Goal: Task Accomplishment & Management: Use online tool/utility

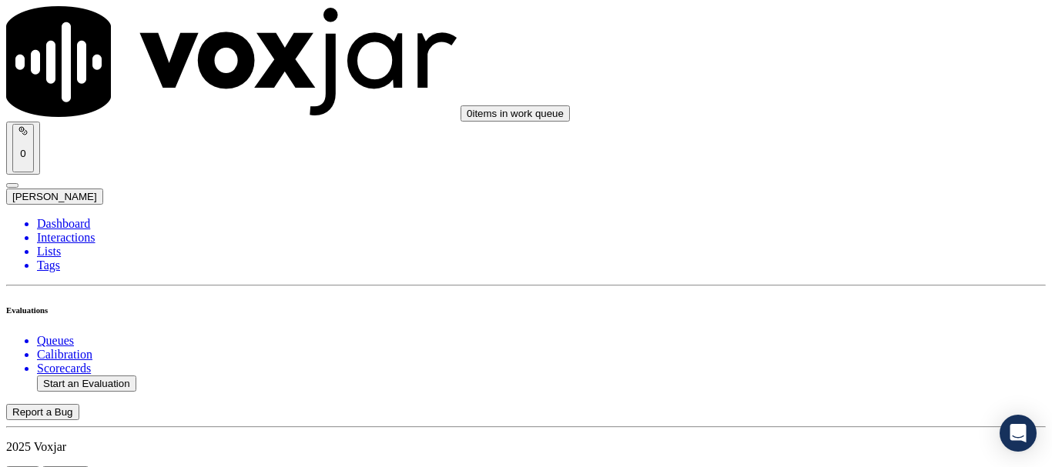
scroll to position [154, 0]
type input "20250821-112601_4137774864-all.mp3"
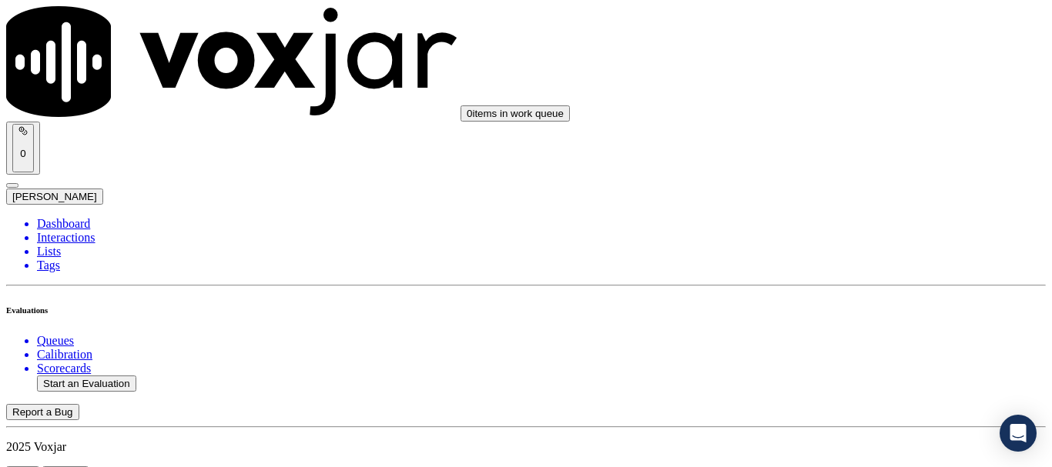
type input "lili"
type input "[DATE]T13:09"
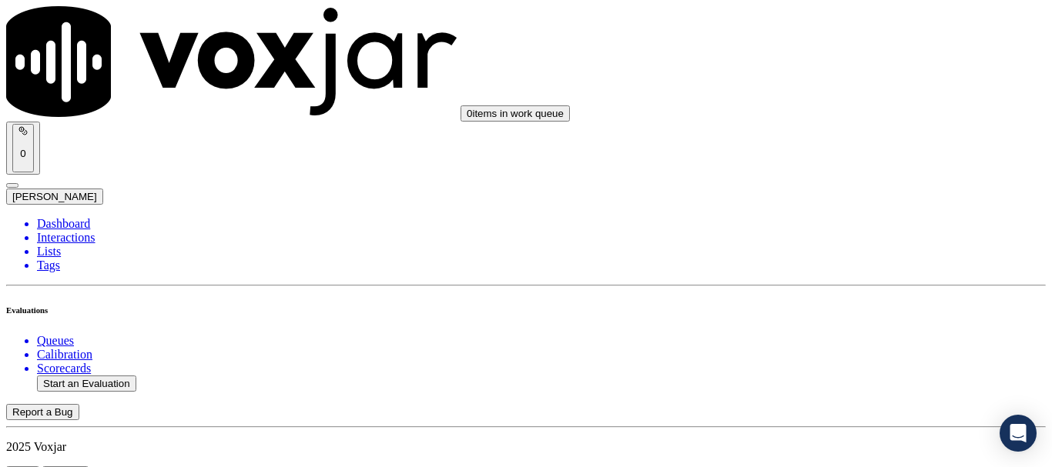
scroll to position [135, 0]
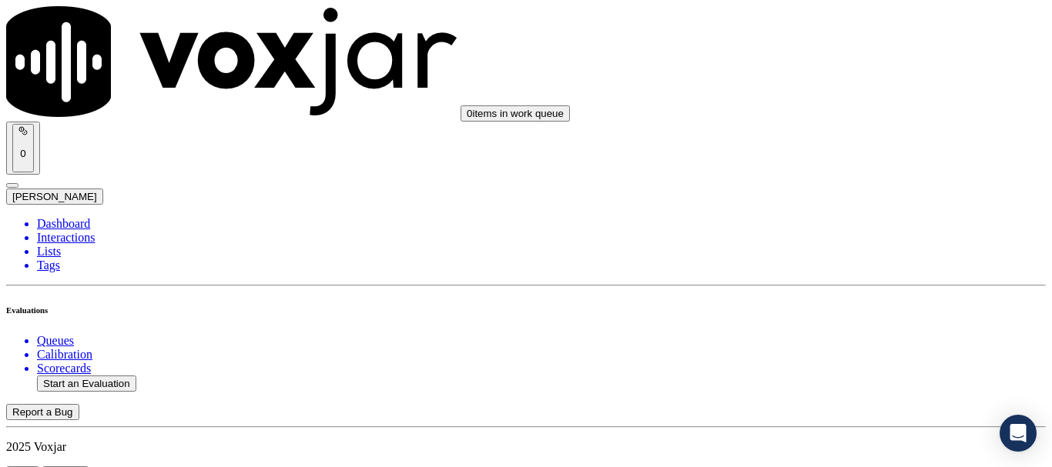
scroll to position [154, 0]
paste input "[PERSON_NAME]"
type input "[PERSON_NAME]"
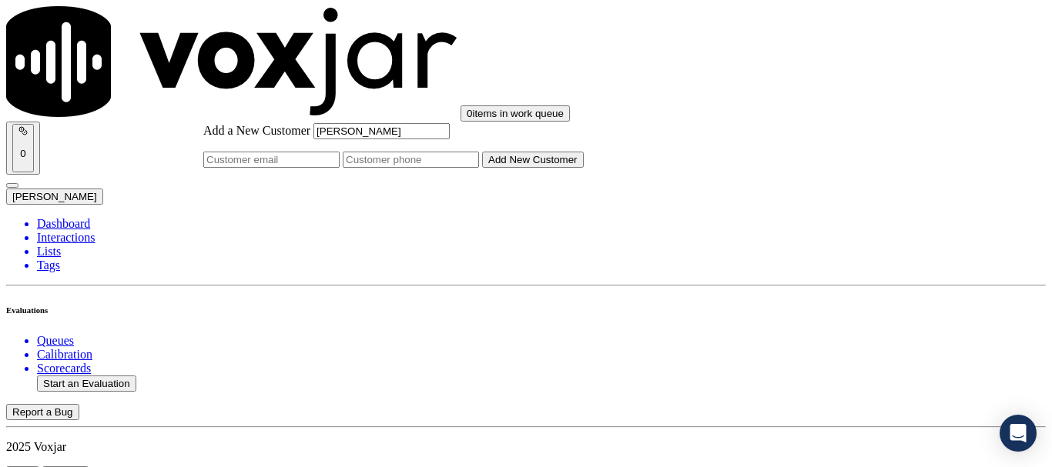
type input "[PERSON_NAME]"
click at [479, 168] on input "Add a New Customer" at bounding box center [411, 160] width 136 height 16
paste input "4137774864"
type input "4137774864"
click at [584, 168] on button "Add New Customer" at bounding box center [533, 160] width 102 height 16
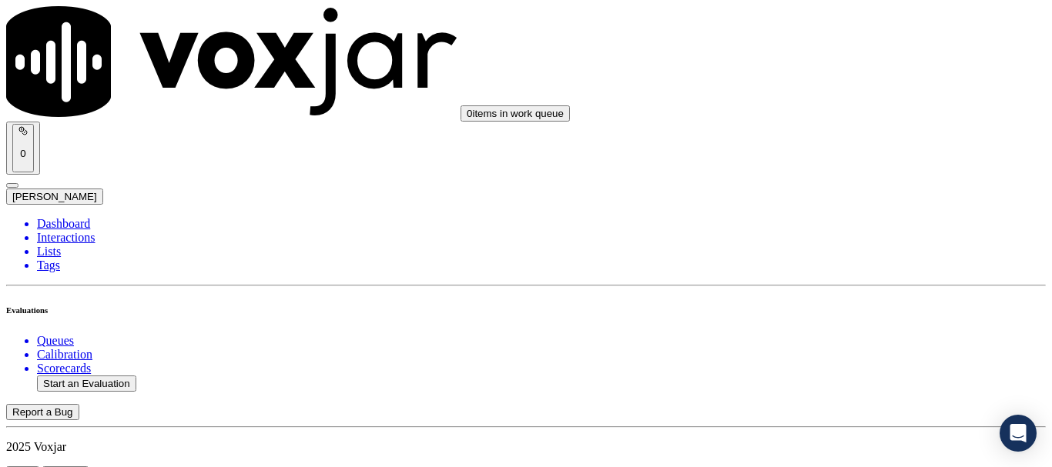
drag, startPoint x: 410, startPoint y: 159, endPoint x: 652, endPoint y: 343, distance: 303.9
drag, startPoint x: 644, startPoint y: 445, endPoint x: 670, endPoint y: 455, distance: 28.0
drag, startPoint x: 811, startPoint y: 304, endPoint x: 802, endPoint y: 328, distance: 25.3
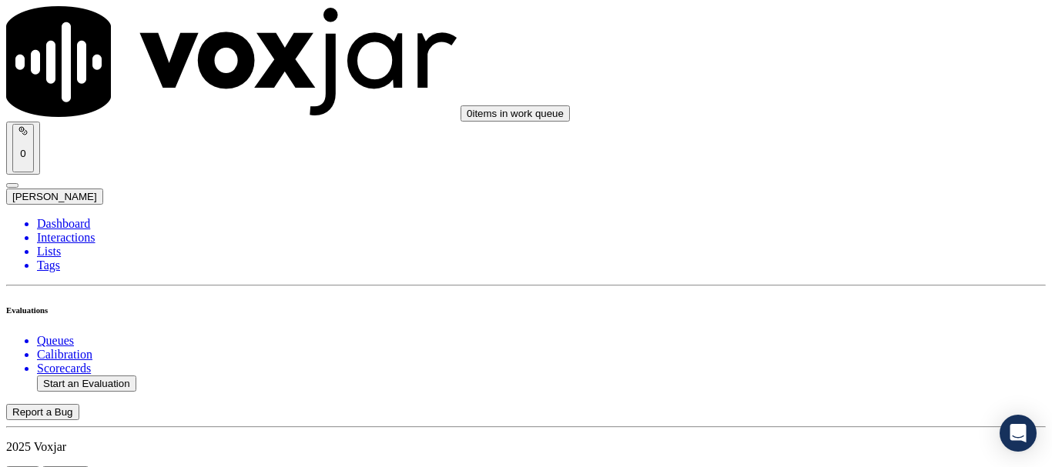
drag, startPoint x: 853, startPoint y: 128, endPoint x: 851, endPoint y: 145, distance: 17.0
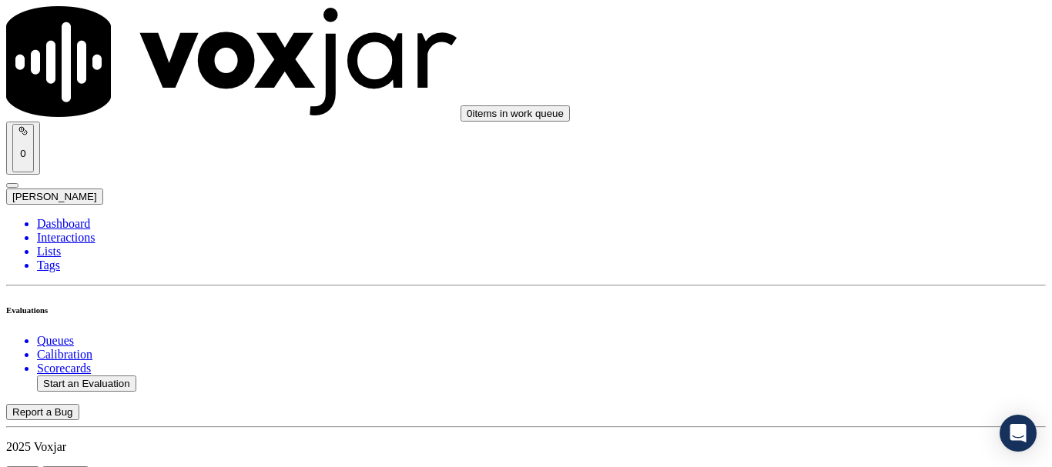
click at [845, 163] on div "Yes" at bounding box center [877, 157] width 196 height 14
click at [825, 376] on div "Yes" at bounding box center [877, 370] width 196 height 14
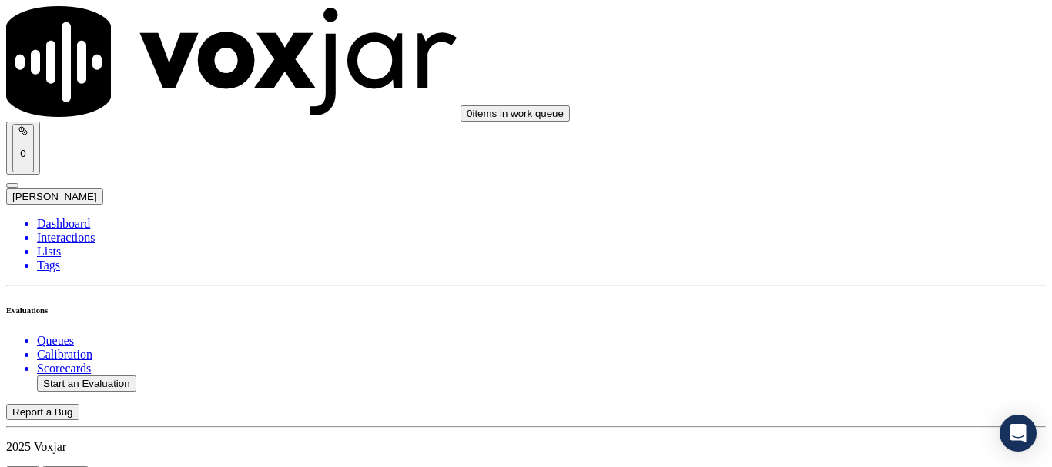
click at [837, 105] on div "Yes" at bounding box center [877, 102] width 196 height 14
click at [831, 349] on div "N/A" at bounding box center [877, 342] width 196 height 14
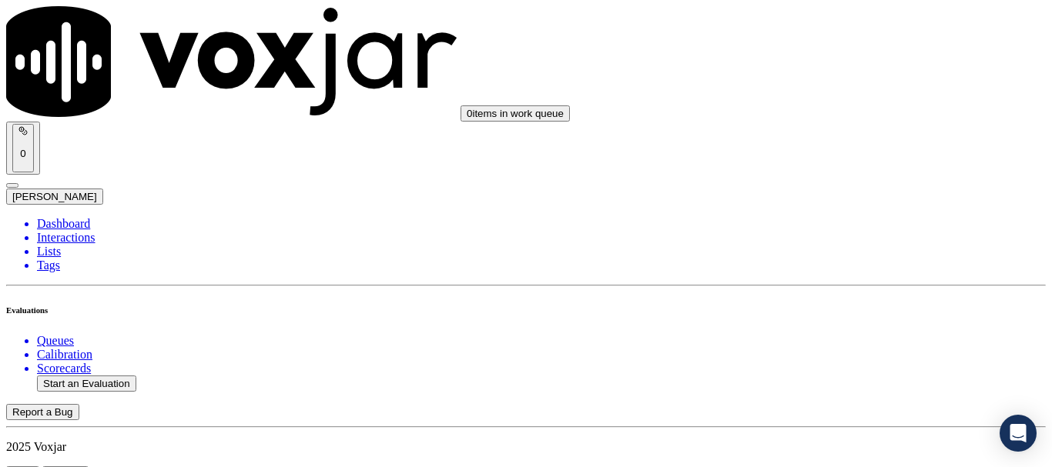
click at [828, 136] on div "N/A" at bounding box center [877, 129] width 196 height 14
click at [831, 303] on div "Yes" at bounding box center [877, 296] width 196 height 14
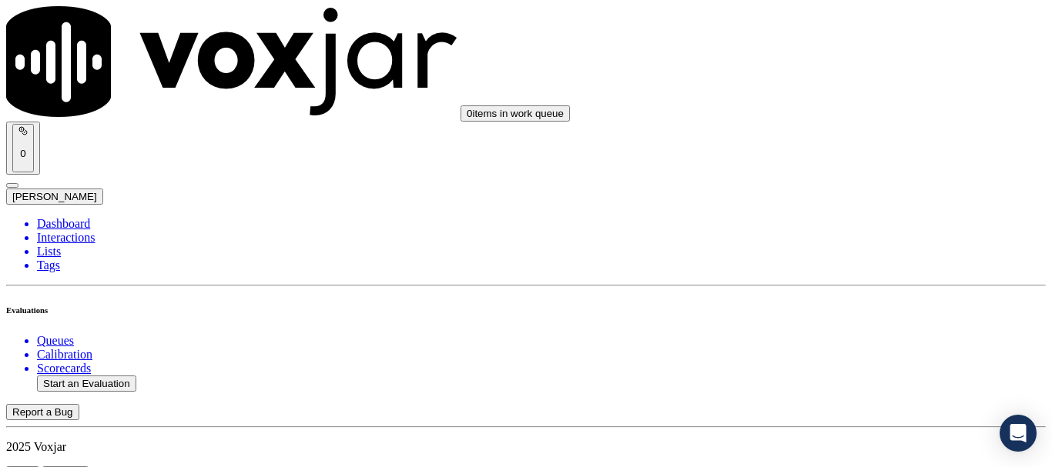
click at [831, 207] on div "Yes" at bounding box center [877, 200] width 196 height 14
click at [841, 266] on div "Yes" at bounding box center [877, 259] width 196 height 14
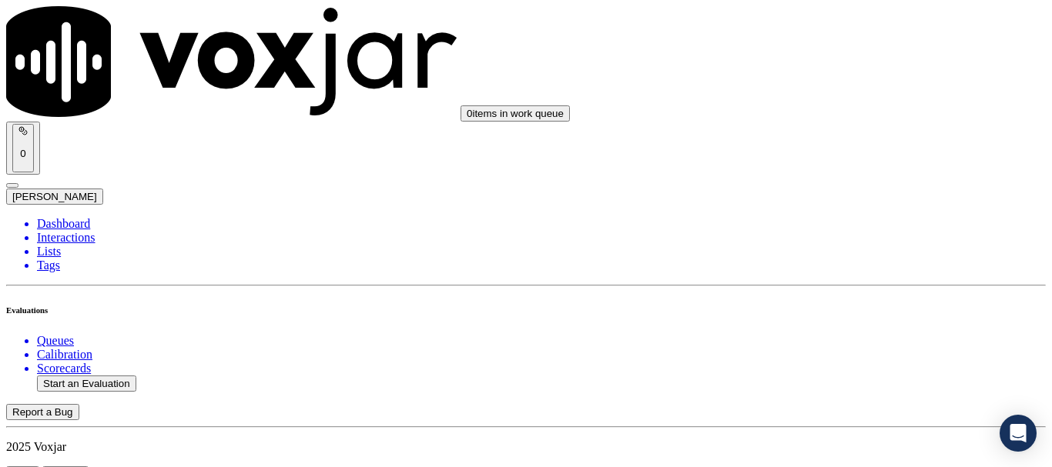
scroll to position [1925, 0]
click at [817, 75] on div "Yes" at bounding box center [877, 68] width 196 height 14
drag, startPoint x: 845, startPoint y: 263, endPoint x: 845, endPoint y: 272, distance: 9.2
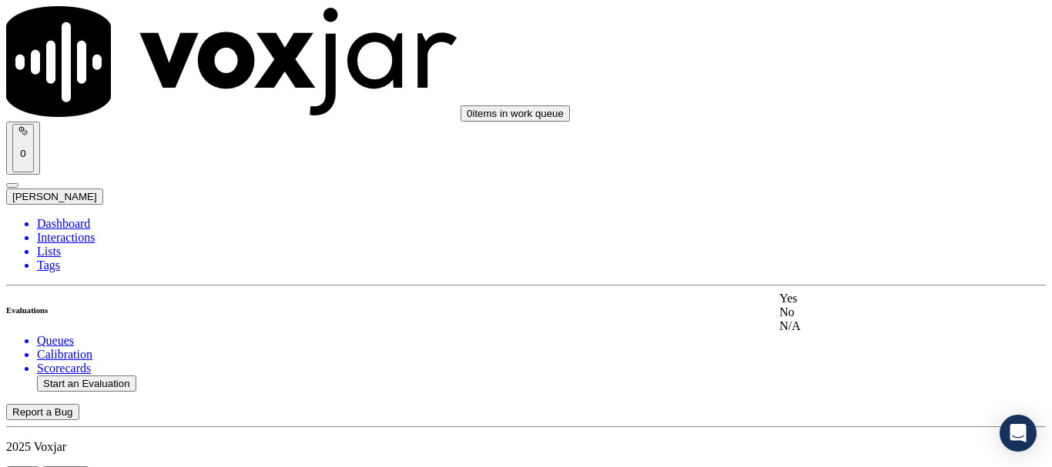
click at [841, 306] on div "Yes" at bounding box center [877, 299] width 196 height 14
drag, startPoint x: 831, startPoint y: 264, endPoint x: 831, endPoint y: 279, distance: 14.6
click at [831, 298] on div "Yes" at bounding box center [877, 293] width 196 height 14
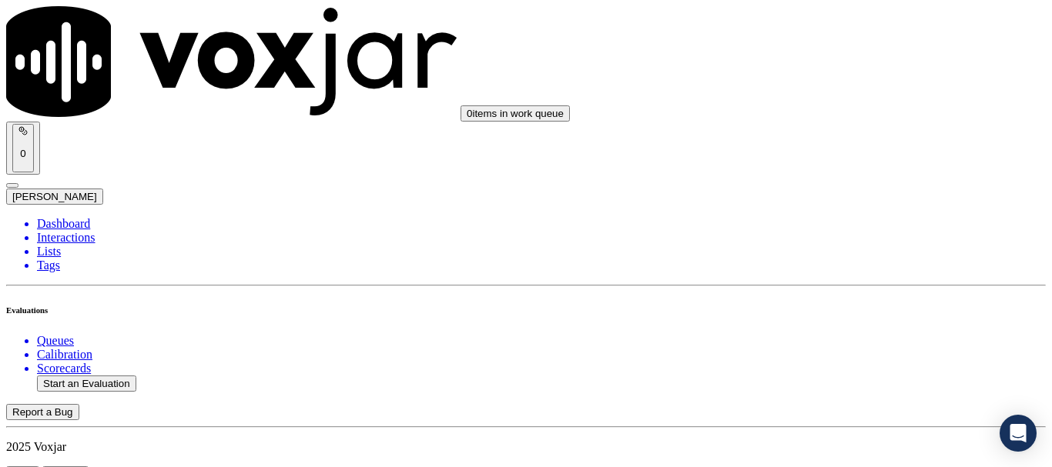
scroll to position [2541, 0]
drag, startPoint x: 844, startPoint y: 255, endPoint x: 841, endPoint y: 266, distance: 12.0
click at [843, 258] on div "Yes" at bounding box center [877, 253] width 196 height 14
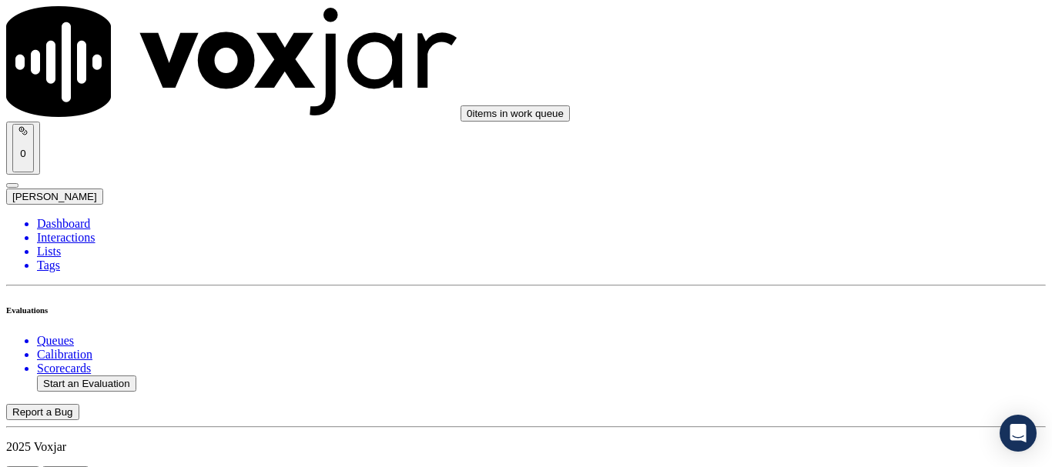
click at [827, 146] on div "Yes" at bounding box center [877, 139] width 196 height 14
click at [838, 340] on div "Yes" at bounding box center [877, 333] width 196 height 14
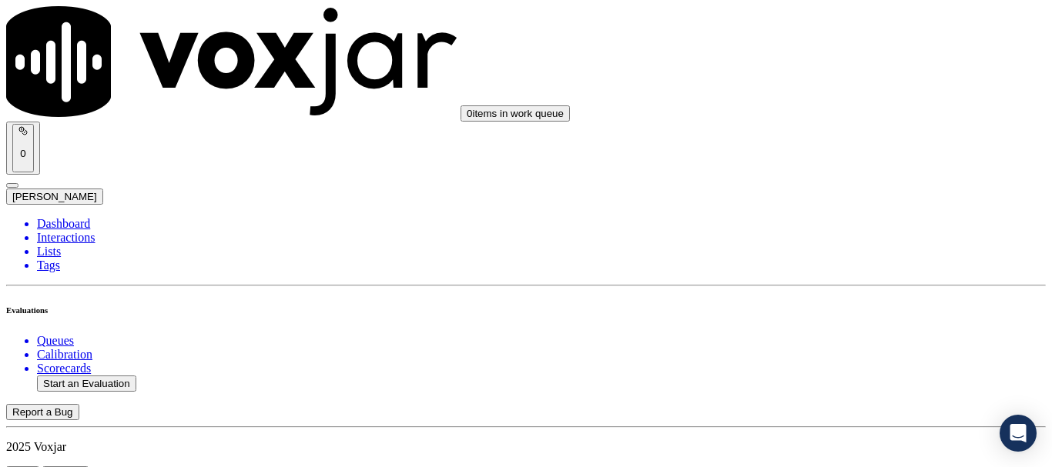
drag, startPoint x: 807, startPoint y: 147, endPoint x: 908, endPoint y: 268, distance: 157.9
click at [807, 148] on div "Yes" at bounding box center [877, 142] width 196 height 14
click at [842, 361] on div "Yes" at bounding box center [877, 354] width 196 height 14
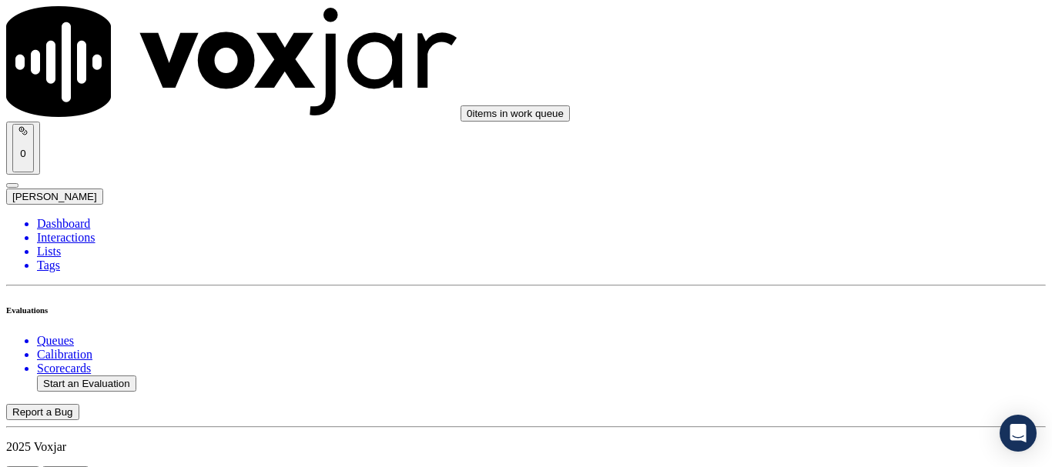
scroll to position [3695, 0]
click at [841, 108] on div "Yes" at bounding box center [877, 105] width 196 height 14
click at [850, 306] on div "Yes" at bounding box center [877, 299] width 196 height 14
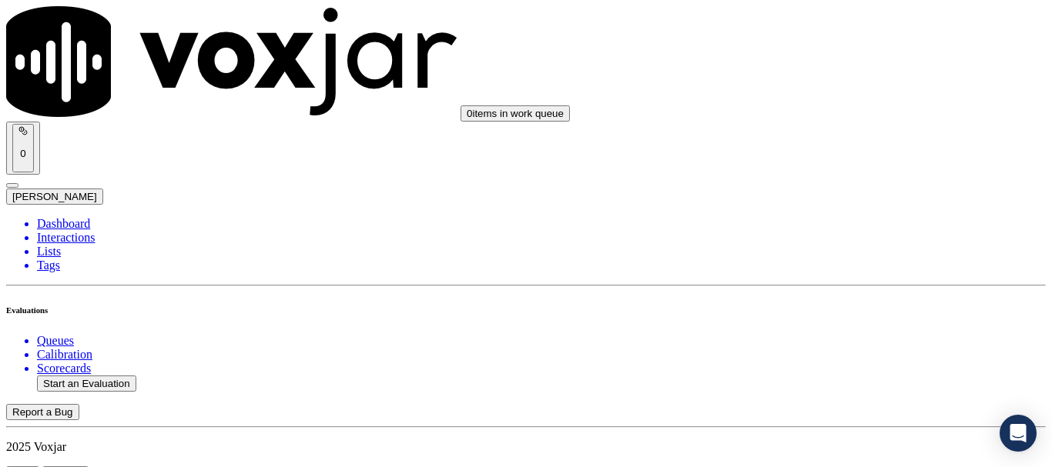
scroll to position [4080, 0]
click at [841, 196] on div "Yes" at bounding box center [877, 189] width 196 height 14
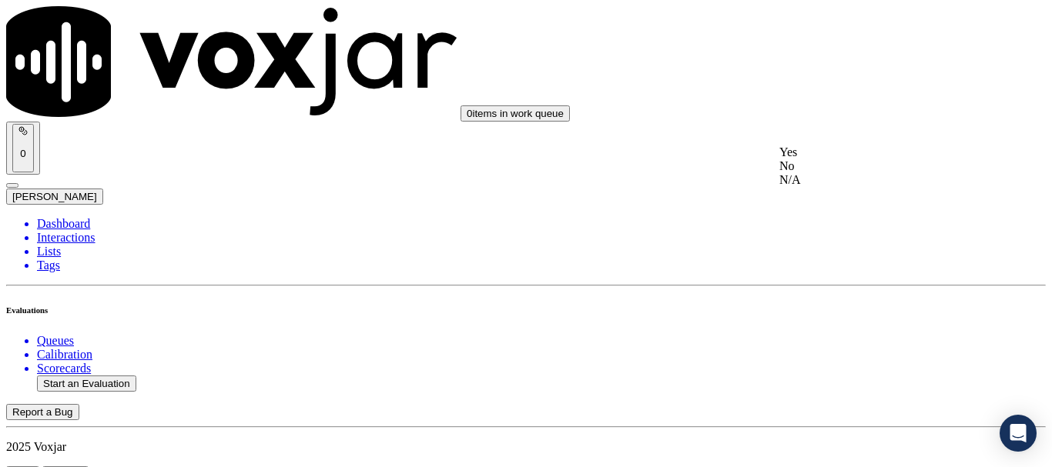
click at [842, 159] on div "Yes" at bounding box center [877, 153] width 196 height 14
click at [842, 372] on div "Yes" at bounding box center [877, 365] width 196 height 14
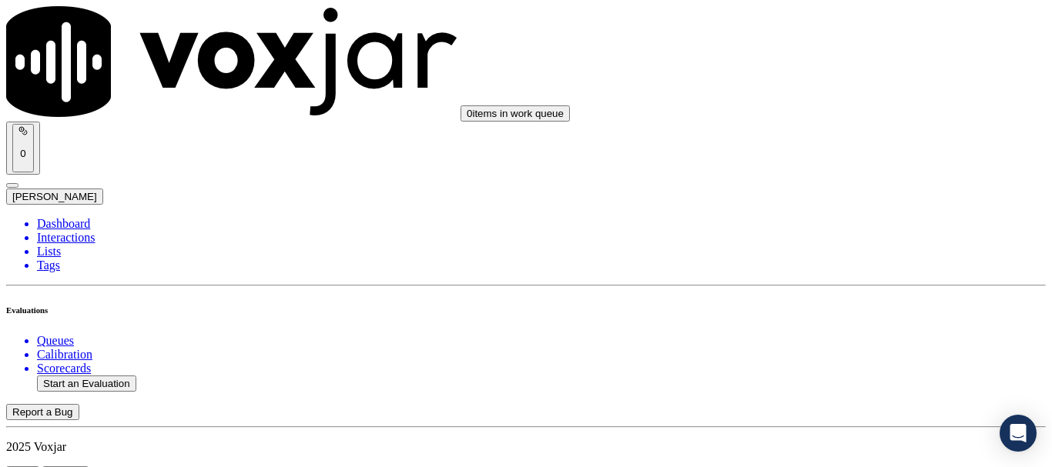
click at [106, 376] on button "Start an Evaluation" at bounding box center [86, 384] width 99 height 16
type input "20250821-160223_2672285695-all.mp3"
type input "[DATE]T13:22"
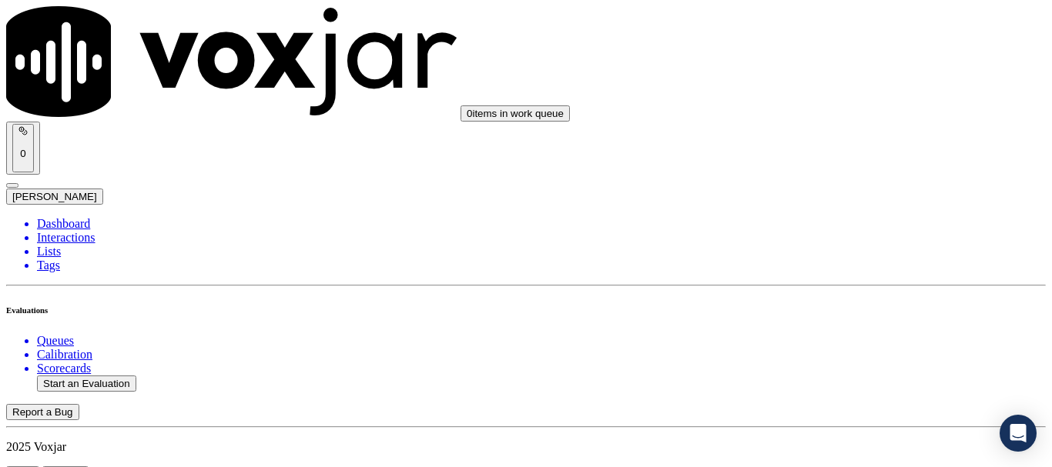
type input "isi"
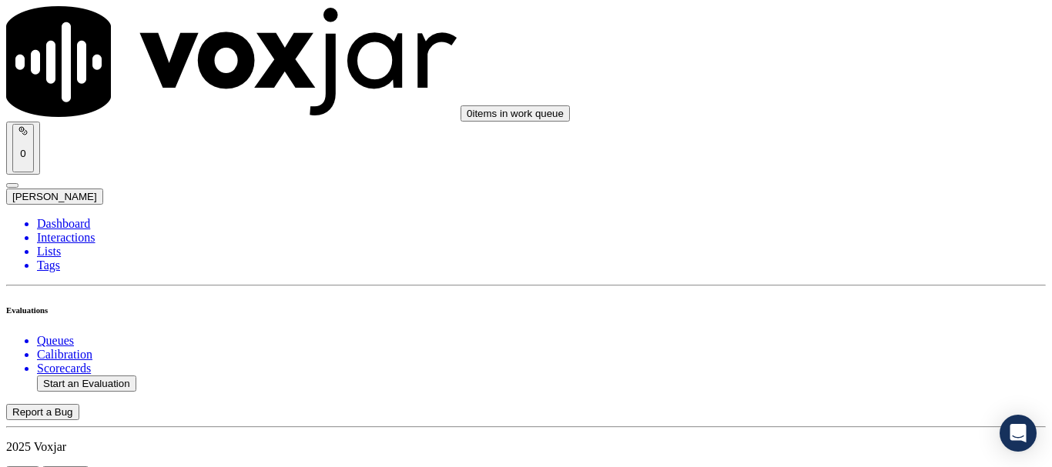
scroll to position [154, 0]
type input "2672285695"
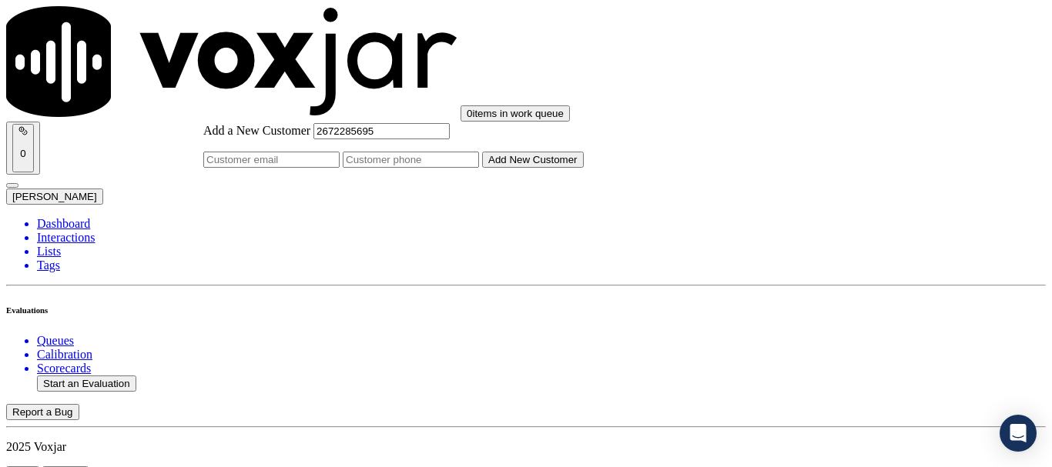
click at [479, 168] on input "Add a New Customer" at bounding box center [411, 160] width 136 height 16
click at [450, 139] on input "2672285695" at bounding box center [381, 131] width 136 height 16
paste input "[PERSON_NAME]"
drag, startPoint x: 606, startPoint y: 177, endPoint x: 341, endPoint y: 137, distance: 267.8
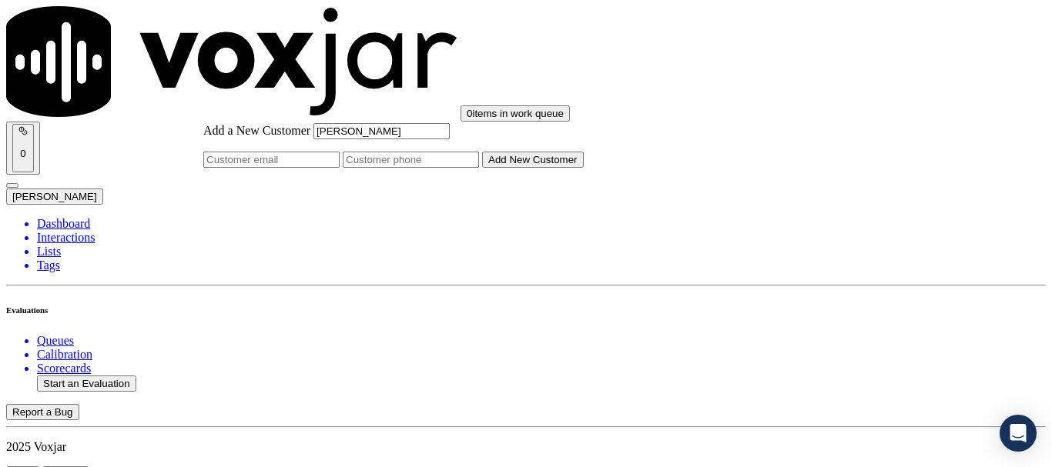
type input "[PERSON_NAME]"
click at [479, 168] on input "Add a New Customer" at bounding box center [411, 160] width 136 height 16
paste input "2672285695"
type input "2672285695"
click at [584, 168] on button "Add New Customer" at bounding box center [533, 160] width 102 height 16
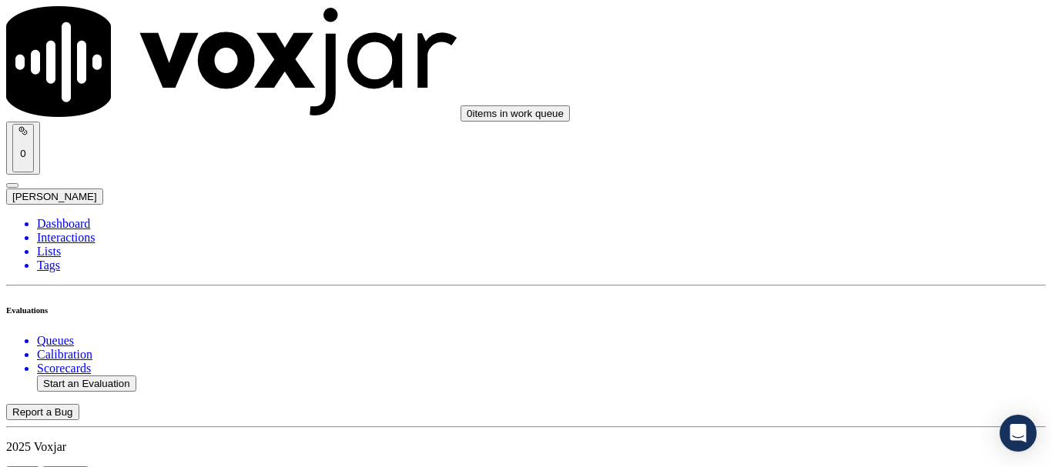
click at [847, 232] on div "Yes" at bounding box center [877, 234] width 196 height 14
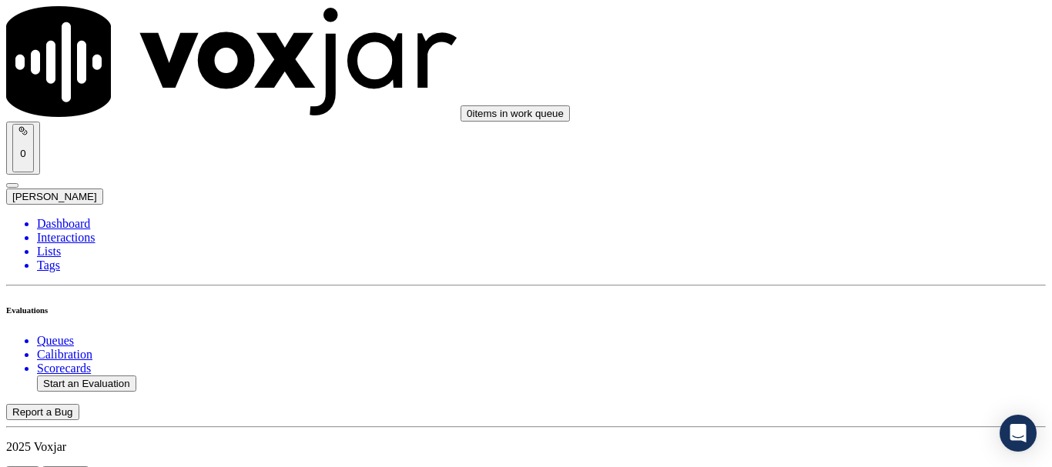
click at [845, 219] on div "Yes" at bounding box center [877, 216] width 196 height 14
click at [835, 263] on div "Yes" at bounding box center [877, 256] width 196 height 14
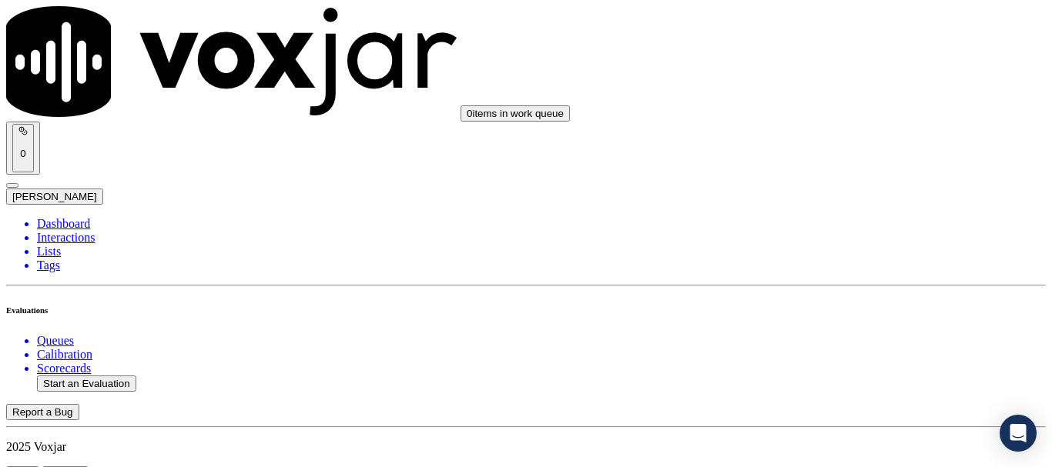
scroll to position [847, 0]
click at [854, 118] on div "N/A" at bounding box center [877, 111] width 196 height 14
click at [846, 367] on div "N/A" at bounding box center [877, 360] width 196 height 14
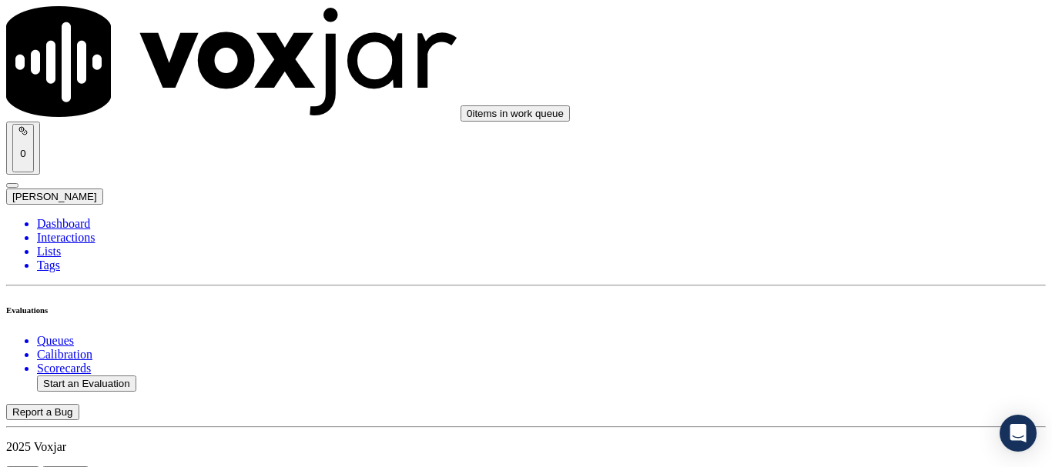
scroll to position [1078, 0]
click at [849, 303] on div "Yes" at bounding box center [877, 296] width 196 height 14
drag, startPoint x: 841, startPoint y: 319, endPoint x: 845, endPoint y: 344, distance: 25.6
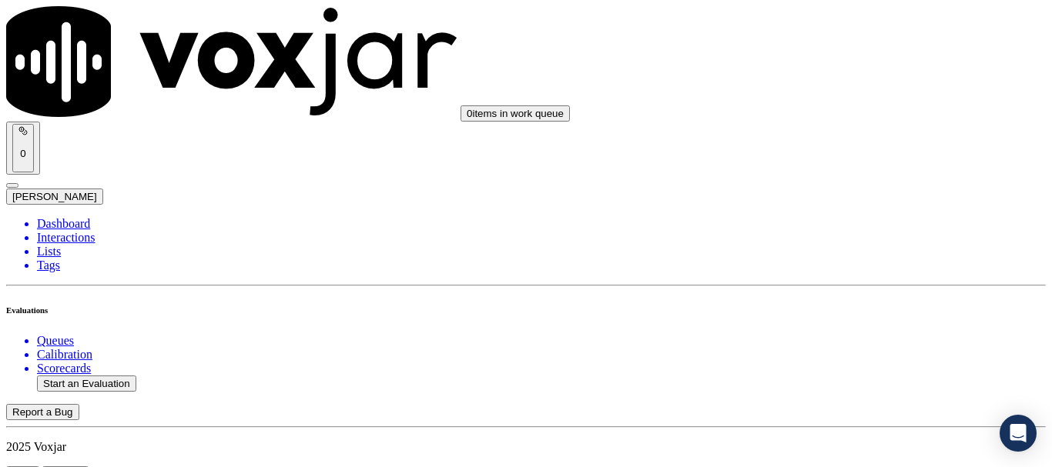
click at [832, 361] on div "Yes" at bounding box center [877, 354] width 196 height 14
click at [845, 343] on div "Yes" at bounding box center [877, 336] width 196 height 14
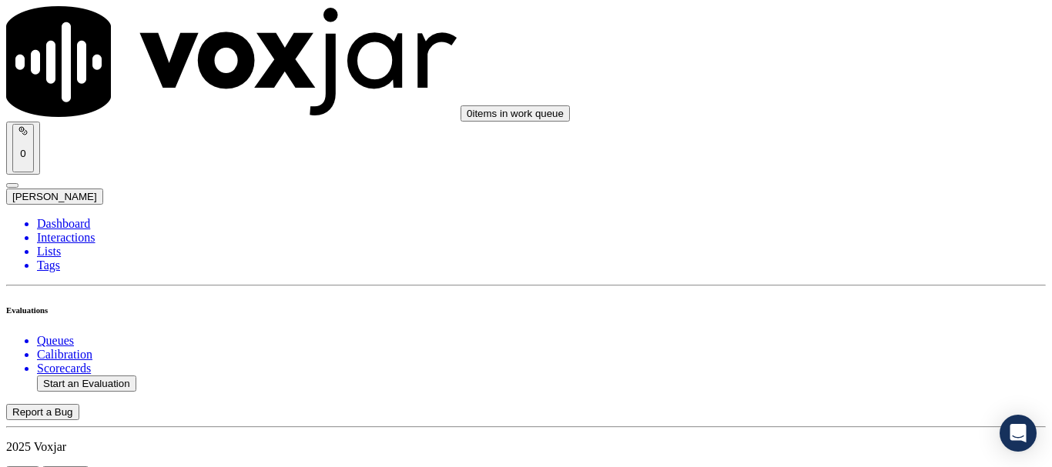
scroll to position [1771, 0]
click at [848, 226] on div "Yes" at bounding box center [877, 222] width 196 height 14
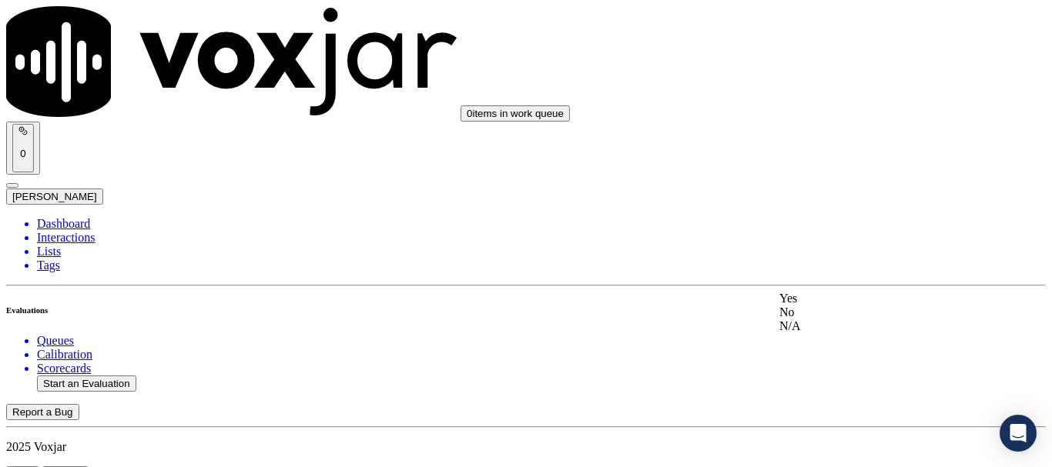
click at [854, 304] on div "Yes" at bounding box center [877, 299] width 196 height 14
click at [865, 146] on div "Yes" at bounding box center [877, 139] width 196 height 14
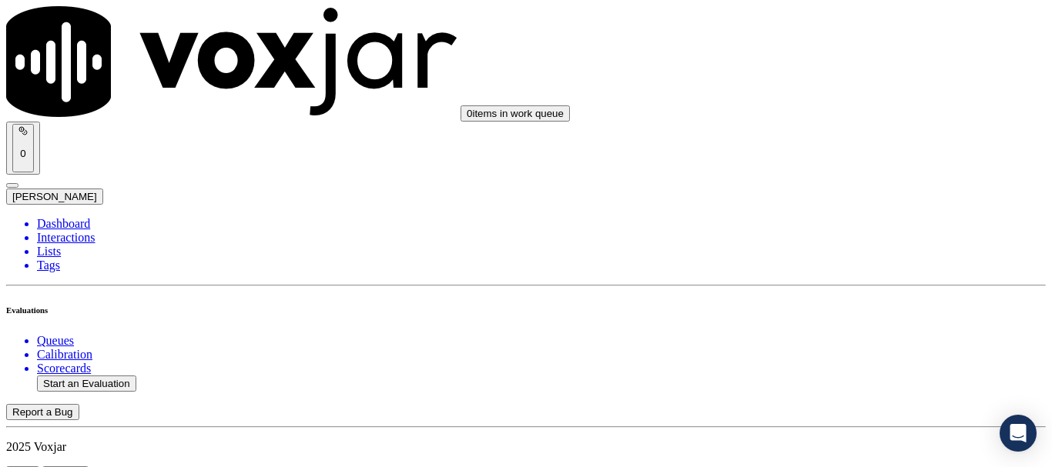
click at [852, 180] on div "Yes" at bounding box center [877, 176] width 196 height 14
click at [855, 146] on div "Yes" at bounding box center [877, 139] width 196 height 14
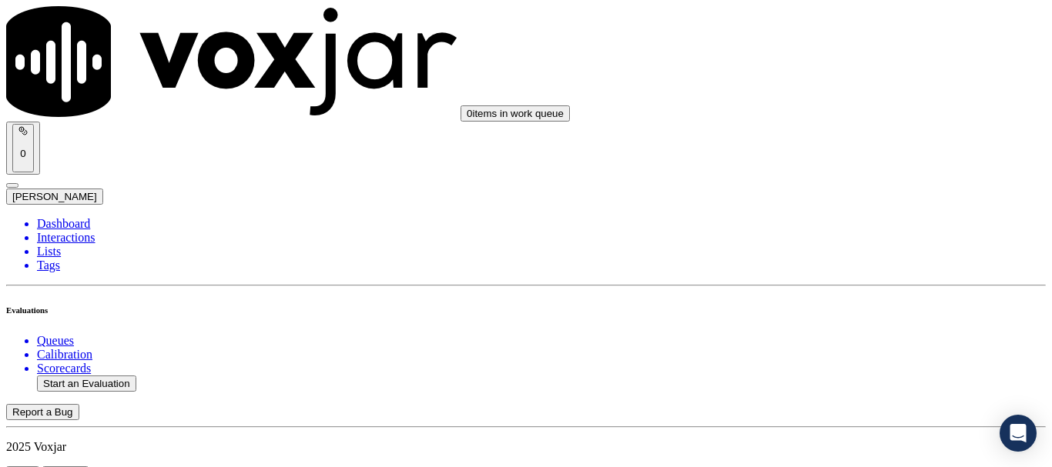
scroll to position [3002, 0]
click at [853, 186] on div "Yes" at bounding box center [877, 179] width 196 height 14
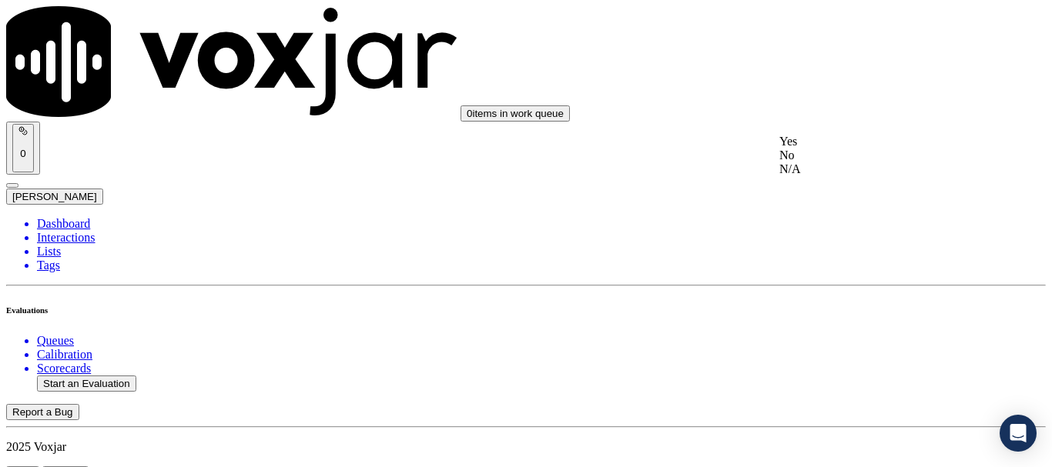
click at [852, 144] on div "Yes" at bounding box center [877, 142] width 196 height 14
click at [855, 207] on div "Yes" at bounding box center [877, 200] width 196 height 14
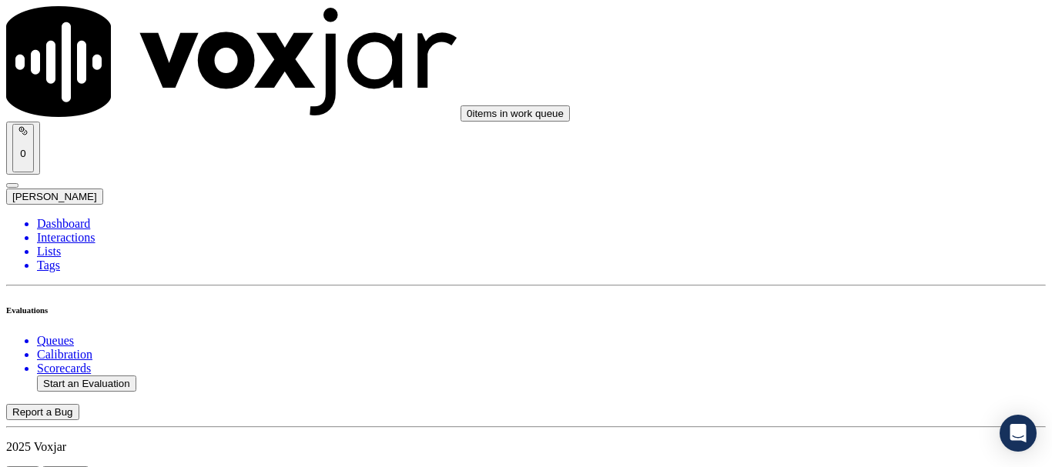
click at [851, 188] on div "Yes" at bounding box center [877, 182] width 196 height 14
click at [846, 306] on div "Yes" at bounding box center [877, 299] width 196 height 14
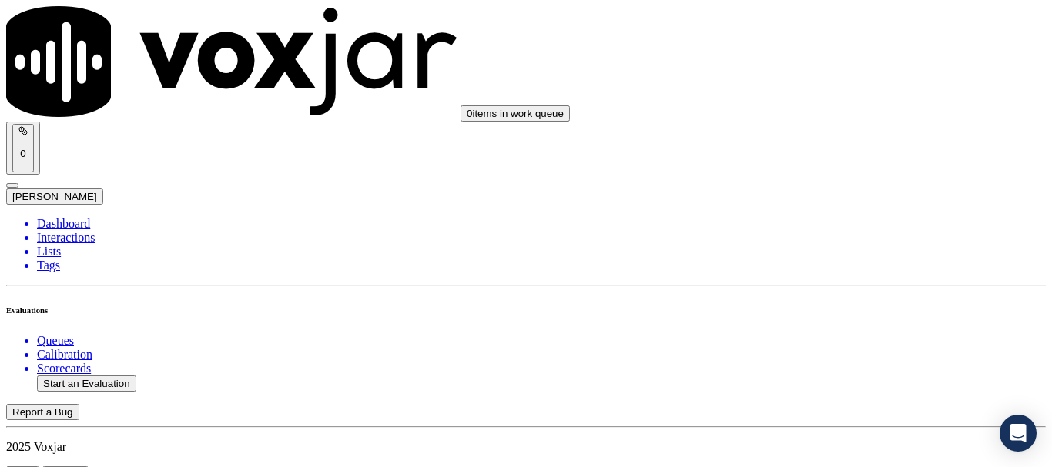
scroll to position [4003, 0]
click at [853, 268] on div "Yes" at bounding box center [877, 266] width 196 height 14
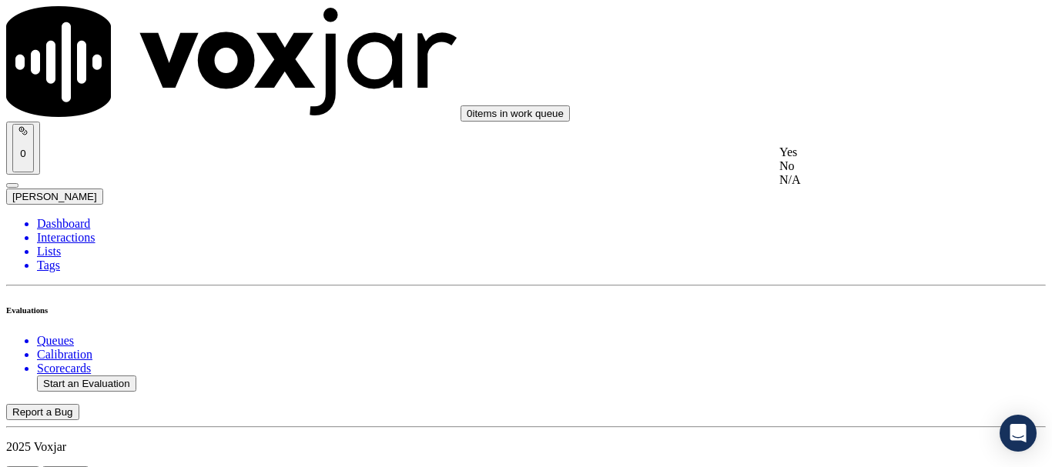
click at [844, 157] on div "Yes" at bounding box center [877, 153] width 196 height 14
click at [836, 299] on div "Yes" at bounding box center [877, 293] width 196 height 14
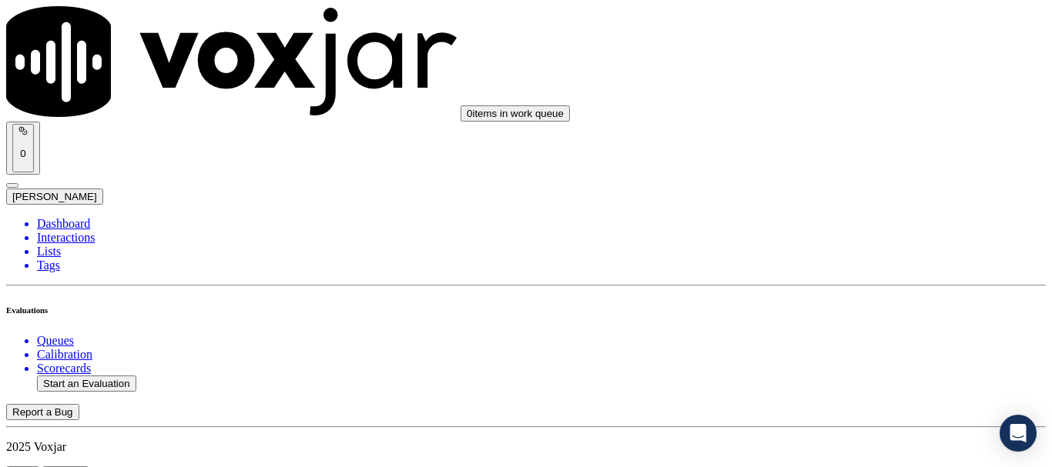
scroll to position [317, 0]
click at [119, 376] on button "Start an Evaluation" at bounding box center [86, 384] width 99 height 16
type input "20250821-133356_4846417473-all.mp3"
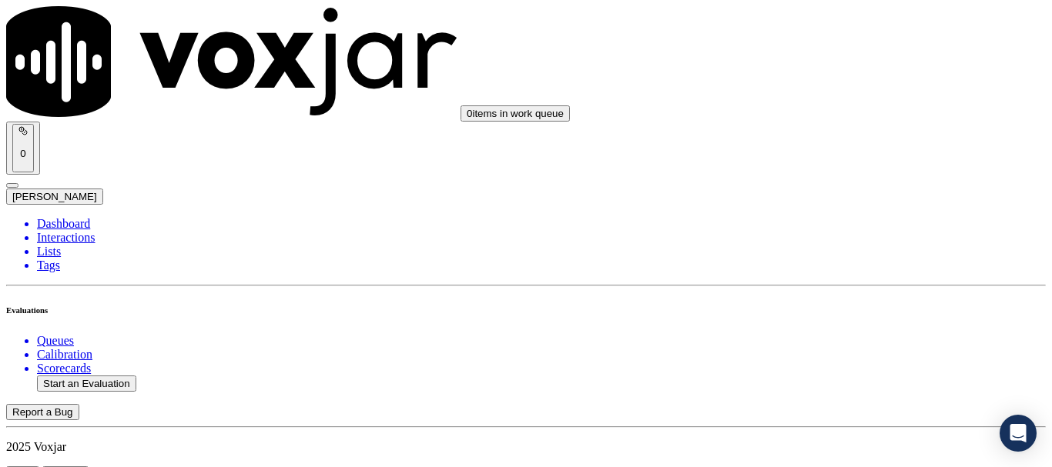
type input "caro"
type input "[DATE]T13:46"
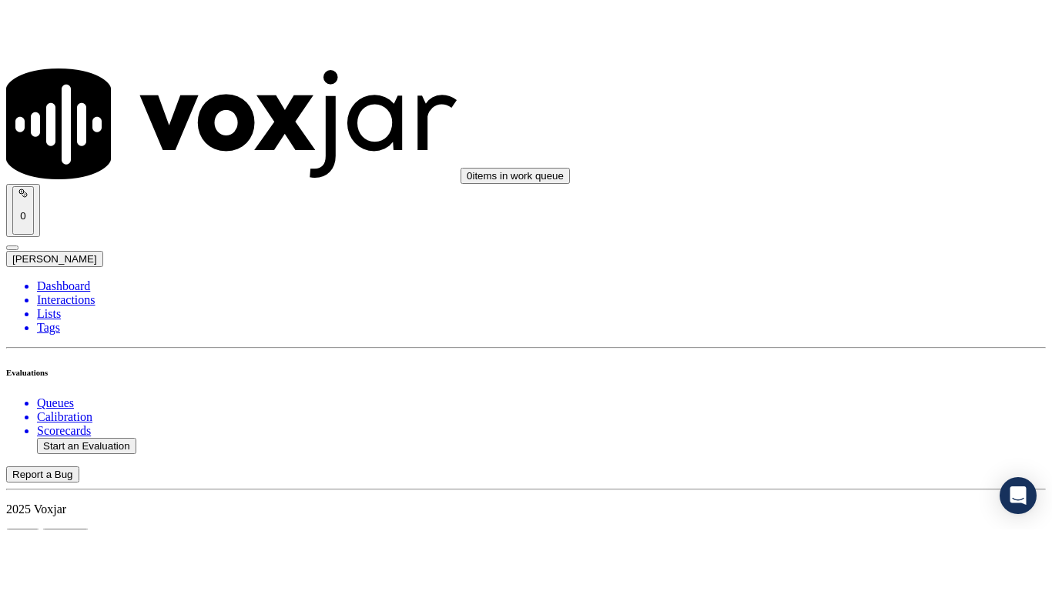
scroll to position [135, 0]
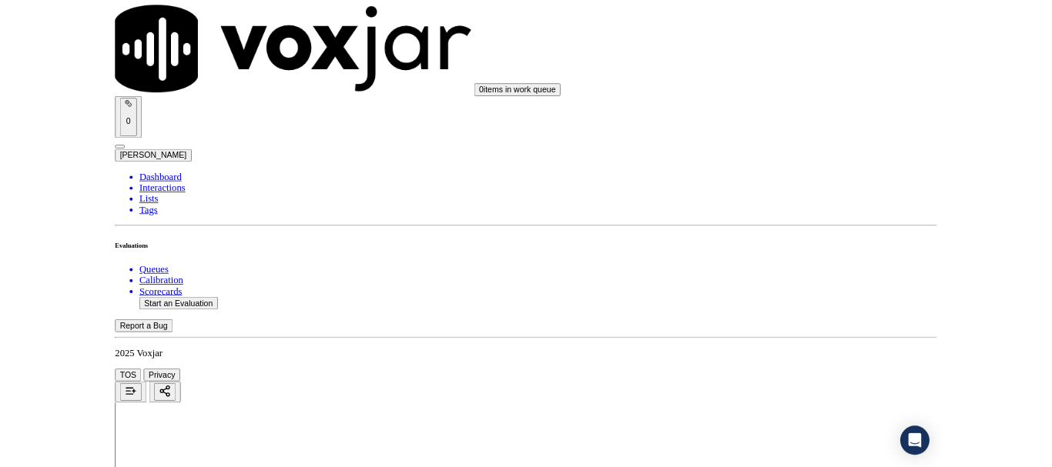
scroll to position [317, 0]
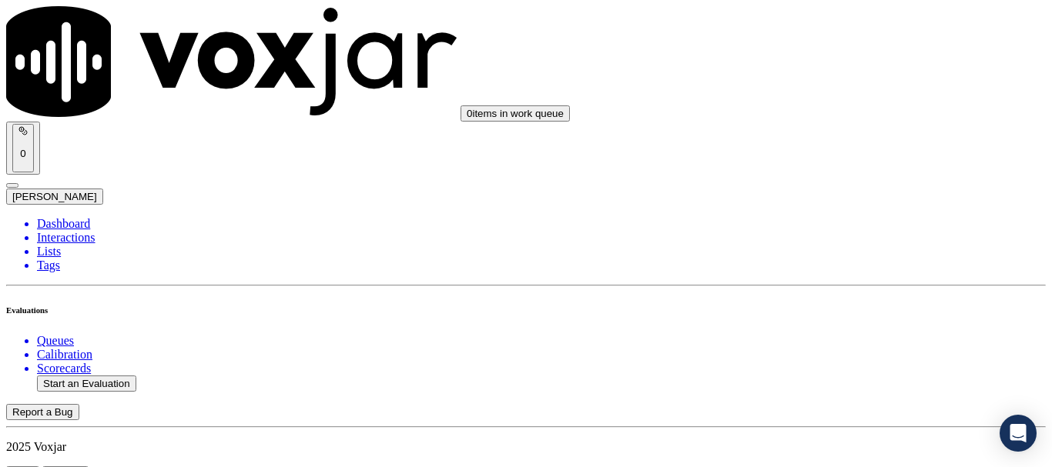
scroll to position [231, 0]
paste input "[PERSON_NAME]"
type input "[PERSON_NAME]"
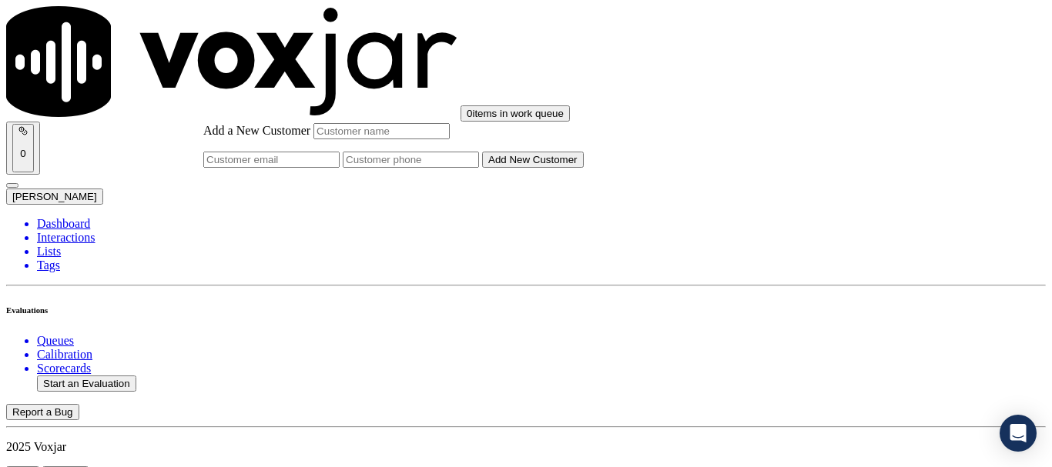
paste input "[PERSON_NAME]"
type input "[PERSON_NAME]"
click at [479, 168] on input "Add a New Customer" at bounding box center [411, 160] width 136 height 16
paste input "4846417473"
type input "4846417473"
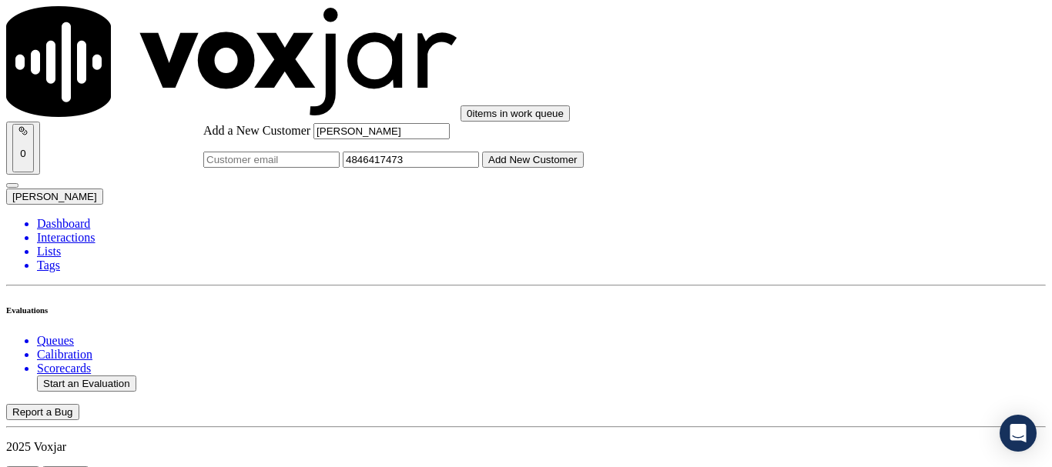
click at [584, 168] on button "Add New Customer" at bounding box center [533, 160] width 102 height 16
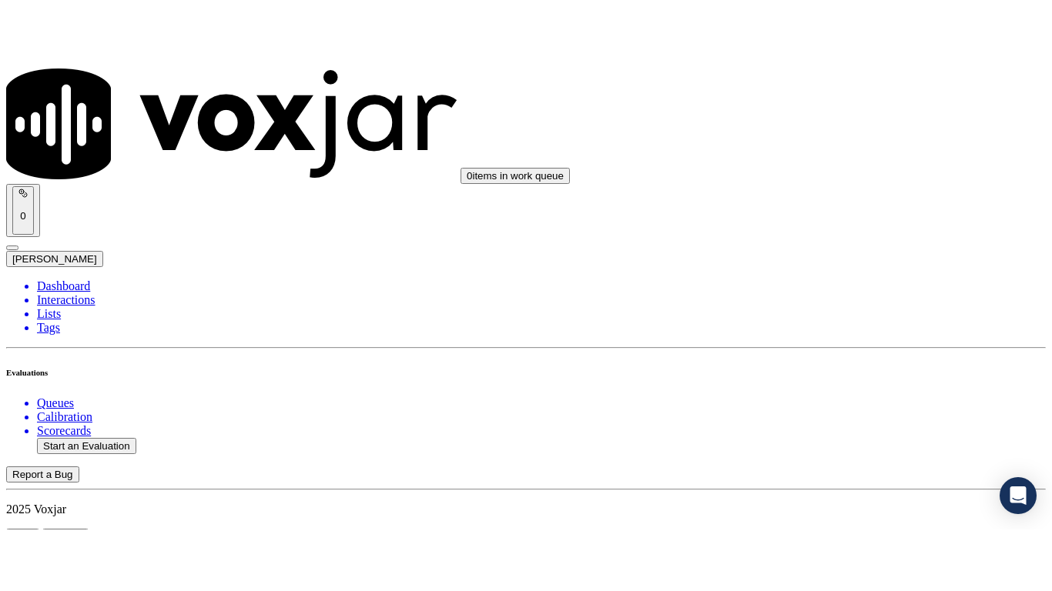
scroll to position [193, 0]
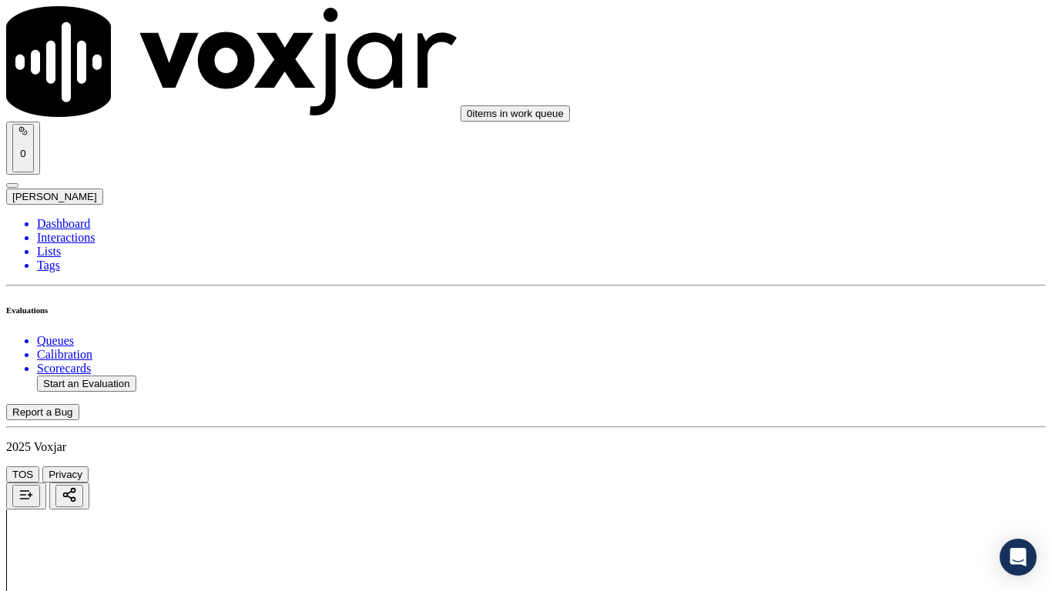
click at [878, 318] on div "Yes" at bounding box center [877, 311] width 196 height 14
click at [851, 222] on div "Yes" at bounding box center [877, 216] width 196 height 14
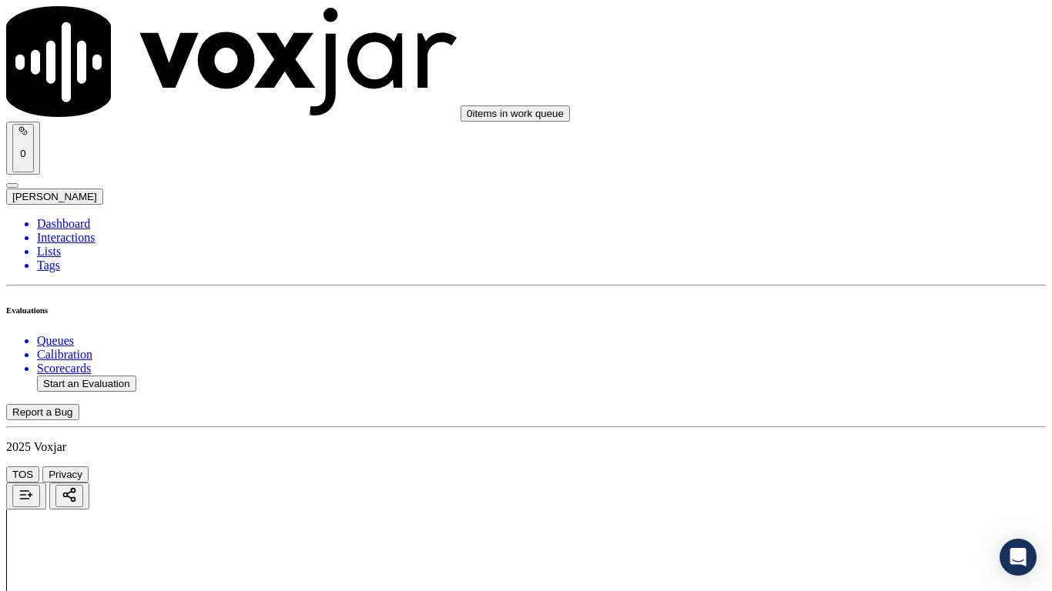
click at [848, 416] on div "Yes" at bounding box center [877, 410] width 196 height 14
click at [841, 426] on div "N/A" at bounding box center [877, 419] width 196 height 14
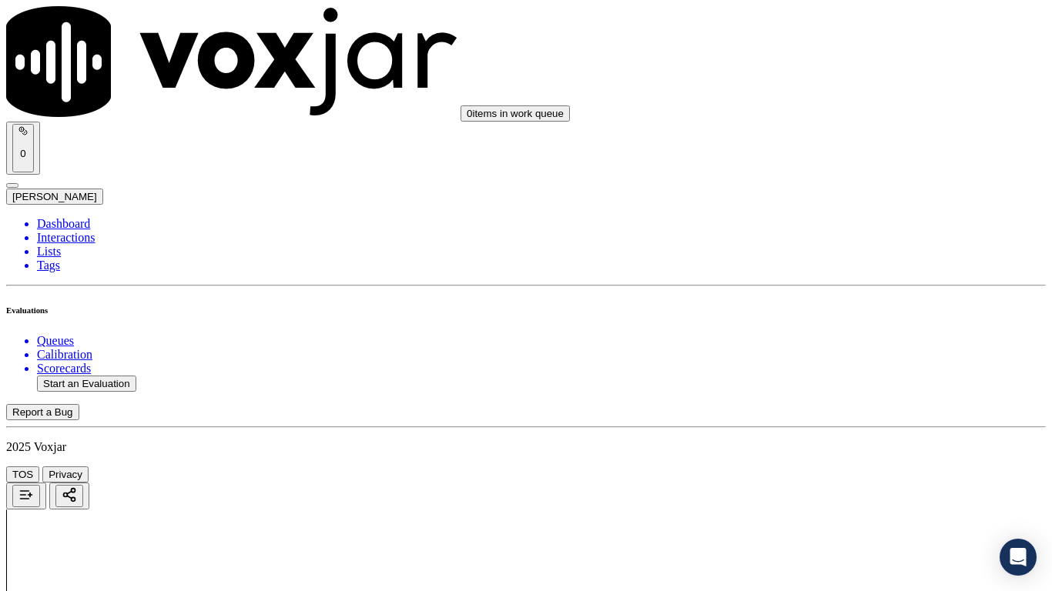
scroll to position [924, 0]
click at [841, 290] on div "N/A" at bounding box center [877, 283] width 196 height 14
drag, startPoint x: 845, startPoint y: 420, endPoint x: 845, endPoint y: 437, distance: 16.2
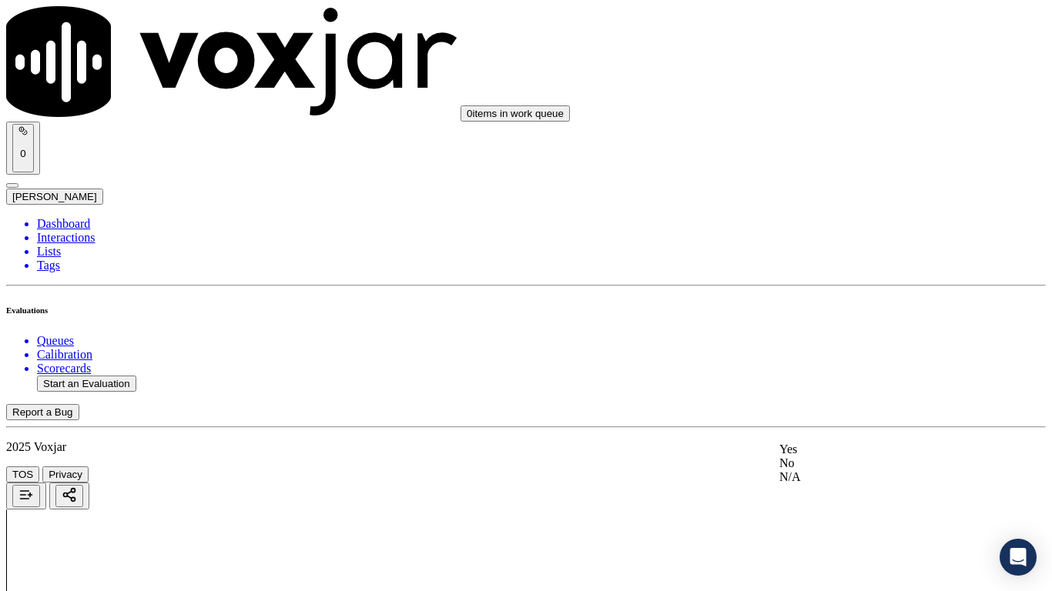
click at [839, 457] on div "Yes" at bounding box center [877, 450] width 196 height 14
click at [814, 279] on div "Yes" at bounding box center [877, 277] width 196 height 14
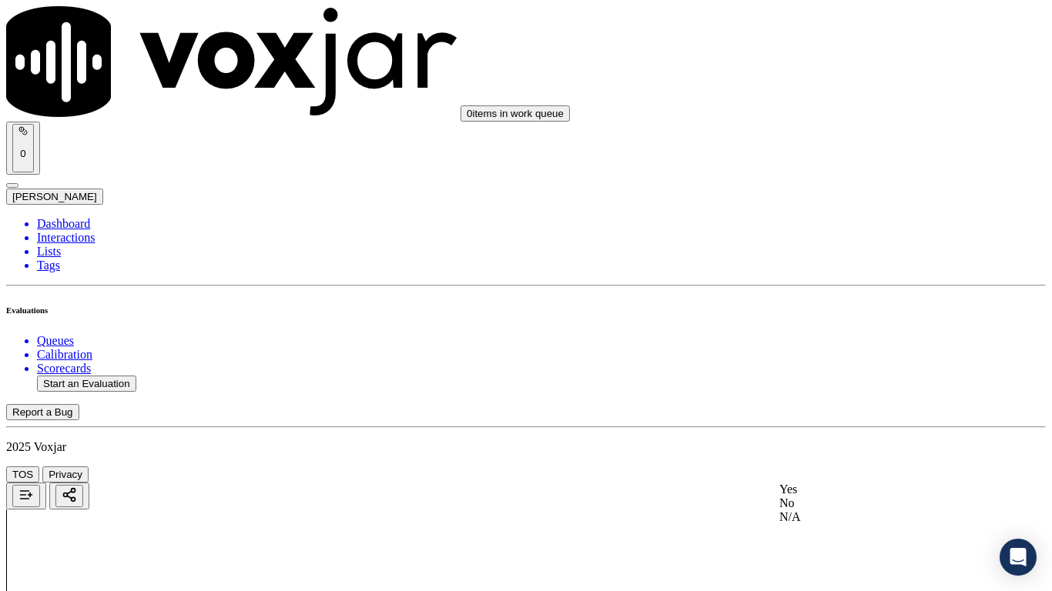
click at [841, 467] on div "Yes" at bounding box center [877, 490] width 196 height 14
click at [840, 306] on div "Yes" at bounding box center [877, 299] width 196 height 14
drag, startPoint x: 851, startPoint y: 500, endPoint x: 850, endPoint y: 534, distance: 33.9
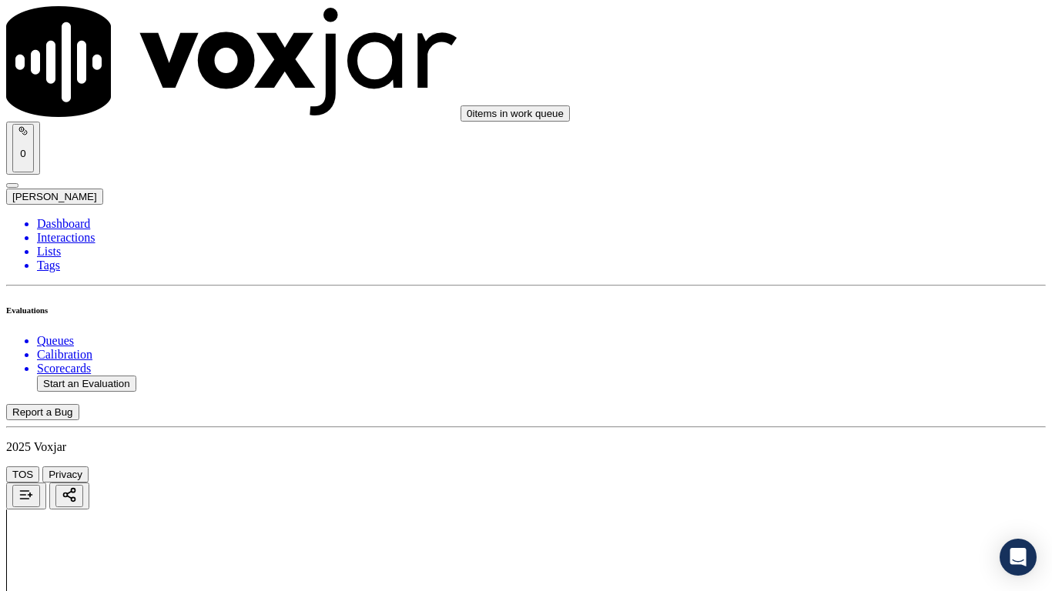
click at [831, 416] on div "Yes" at bounding box center [877, 411] width 196 height 14
drag, startPoint x: 841, startPoint y: 413, endPoint x: 840, endPoint y: 432, distance: 19.3
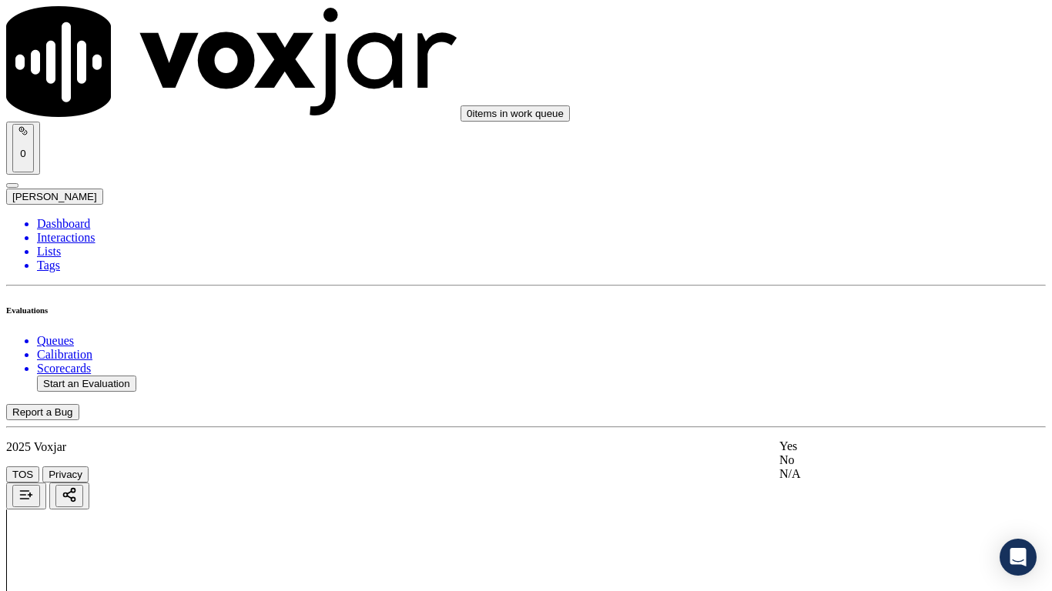
click at [840, 447] on div "Yes" at bounding box center [877, 447] width 196 height 14
click at [843, 333] on div "Yes" at bounding box center [877, 330] width 196 height 14
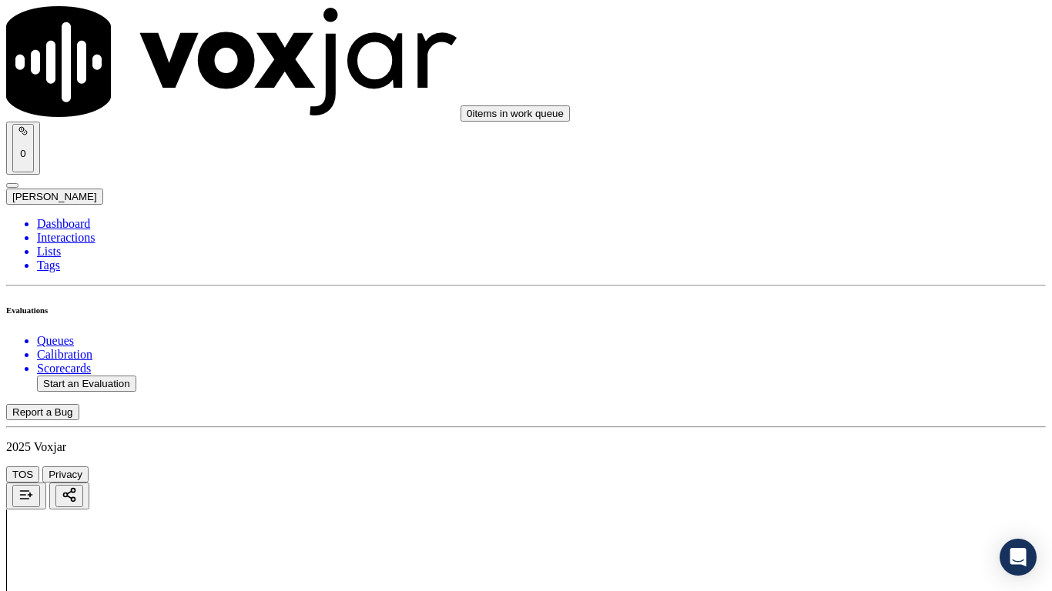
drag, startPoint x: 843, startPoint y: 189, endPoint x: 841, endPoint y: 202, distance: 13.2
click at [845, 221] on div "Yes" at bounding box center [877, 216] width 196 height 14
click at [839, 416] on div "Yes" at bounding box center [877, 410] width 196 height 14
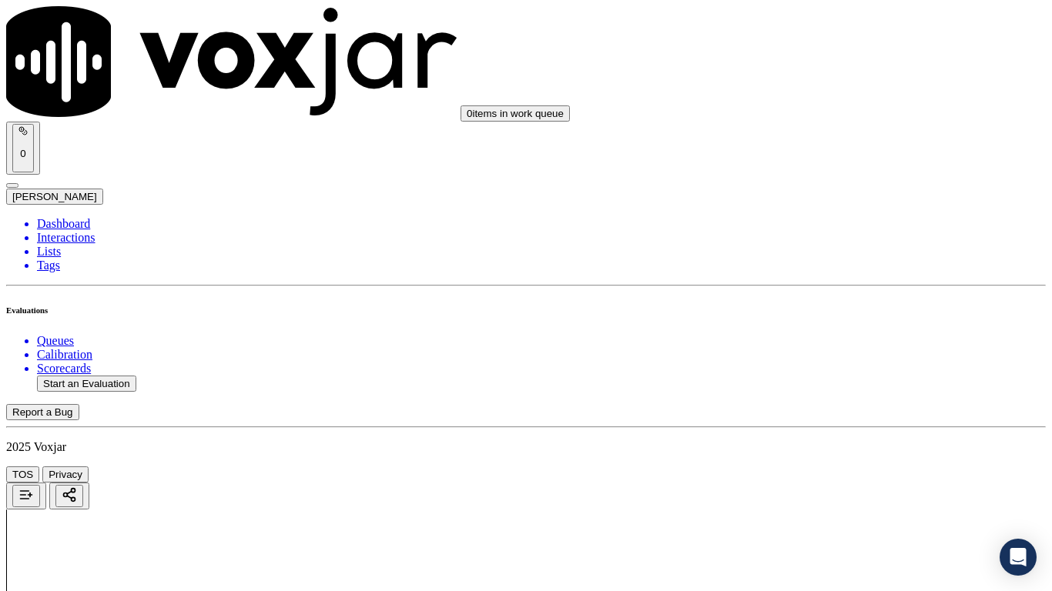
scroll to position [3233, 0]
click at [836, 149] on div "Yes" at bounding box center [877, 142] width 196 height 14
click at [841, 361] on div "Yes" at bounding box center [877, 354] width 196 height 14
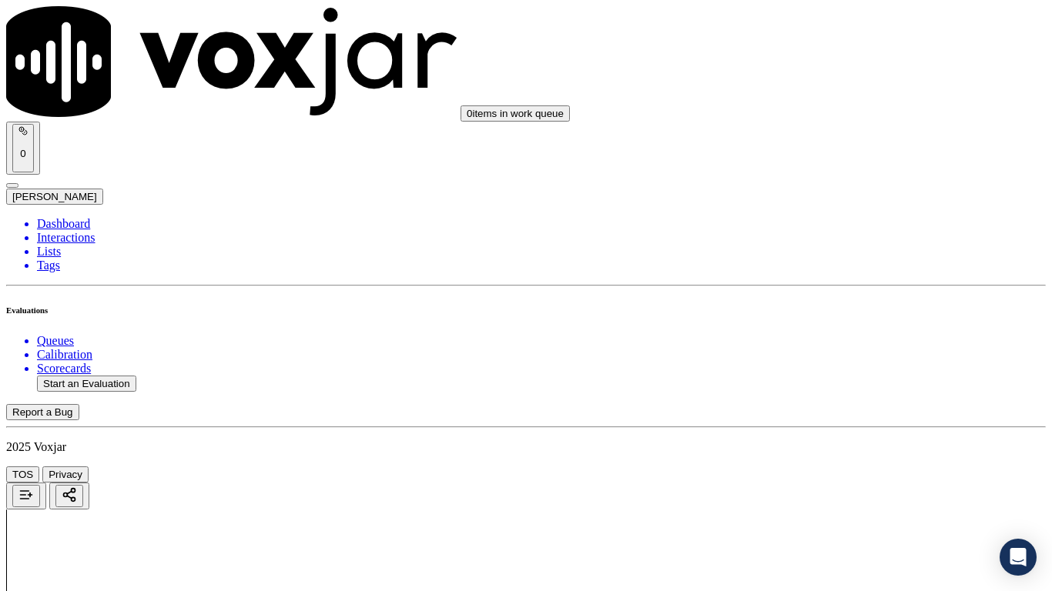
scroll to position [3541, 0]
click at [835, 266] on div "Yes" at bounding box center [877, 259] width 196 height 14
click at [839, 460] on div "Yes" at bounding box center [877, 453] width 196 height 14
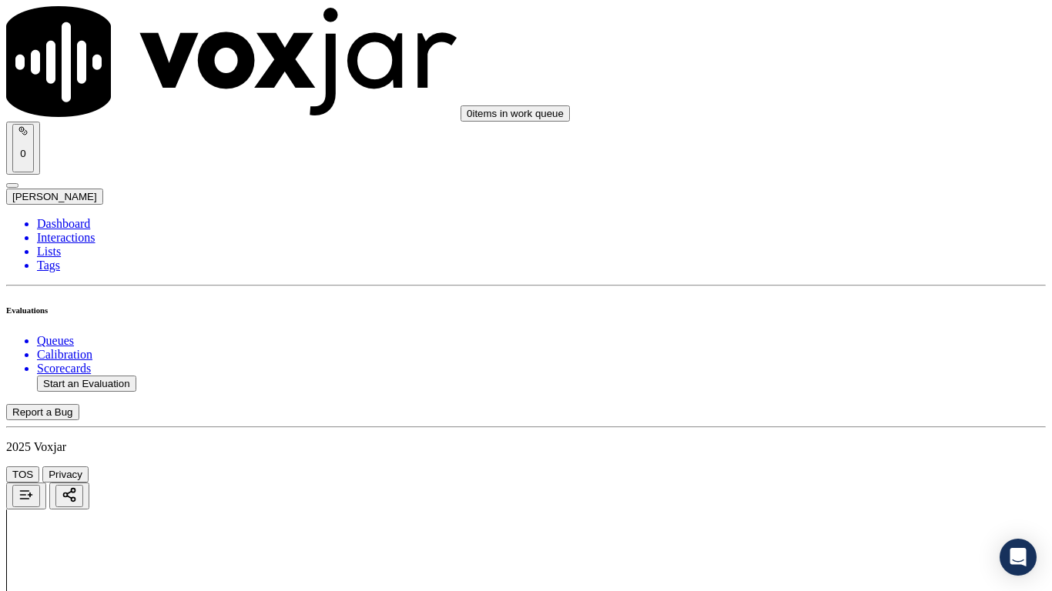
scroll to position [3926, 0]
click at [839, 346] on div "Yes" at bounding box center [877, 343] width 196 height 14
click at [829, 426] on div "Yes" at bounding box center [877, 419] width 196 height 14
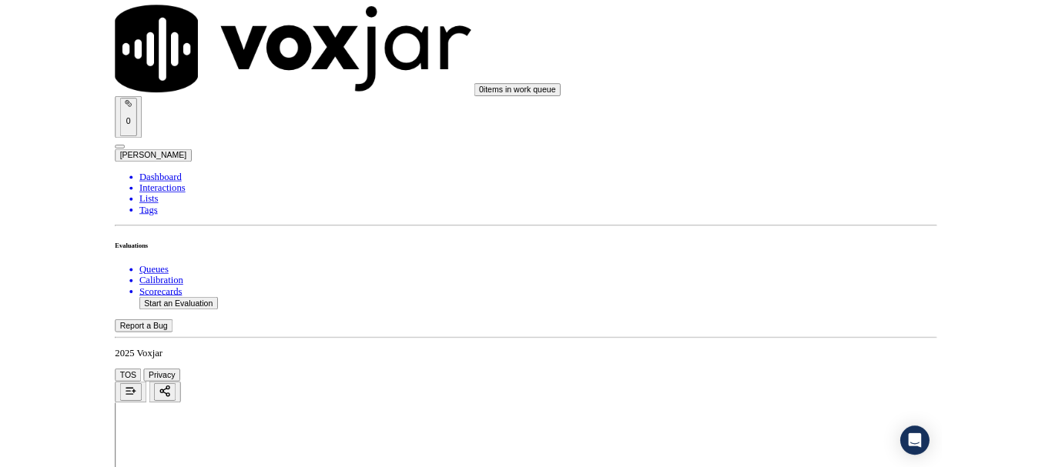
scroll to position [4260, 0]
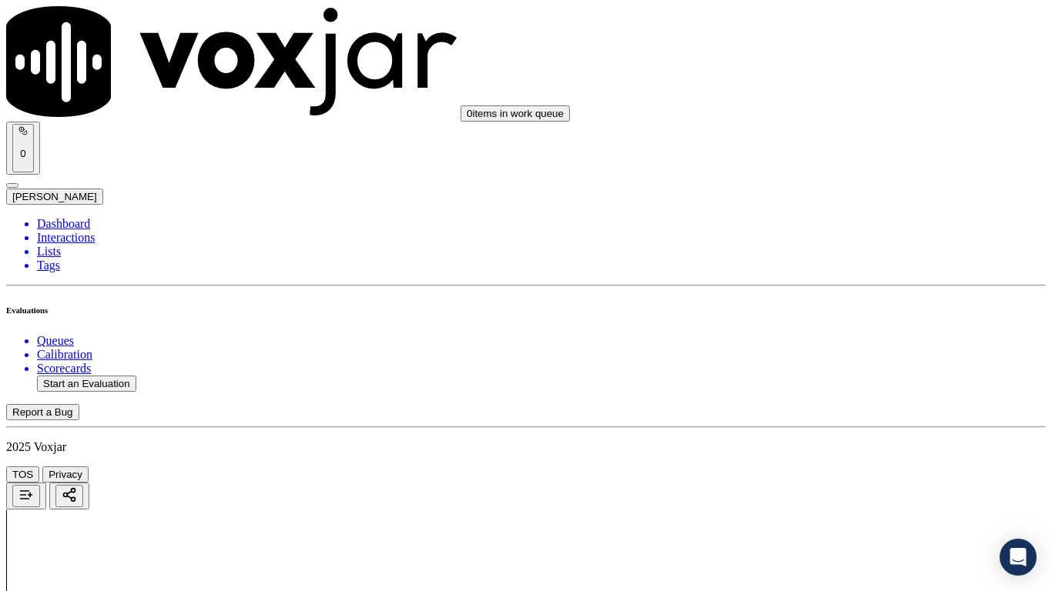
click at [844, 414] on div "Yes" at bounding box center [877, 417] width 196 height 14
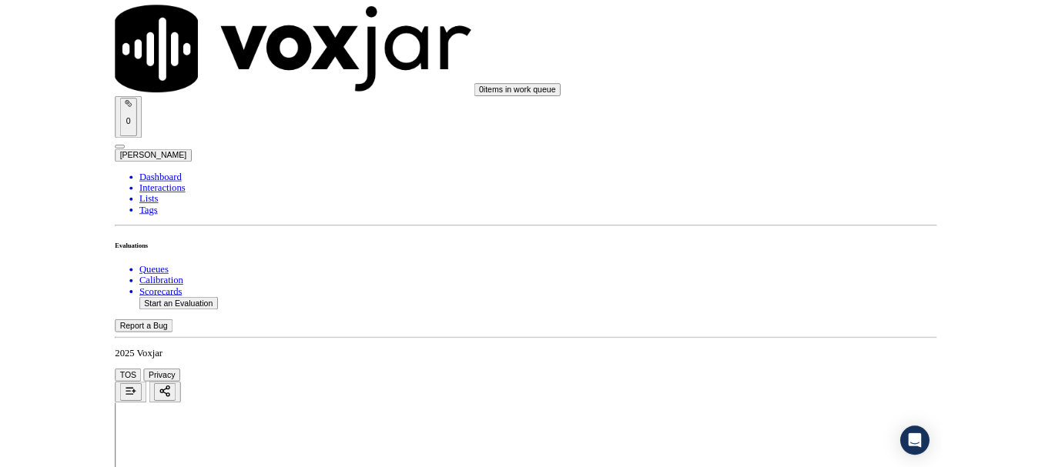
scroll to position [231, 0]
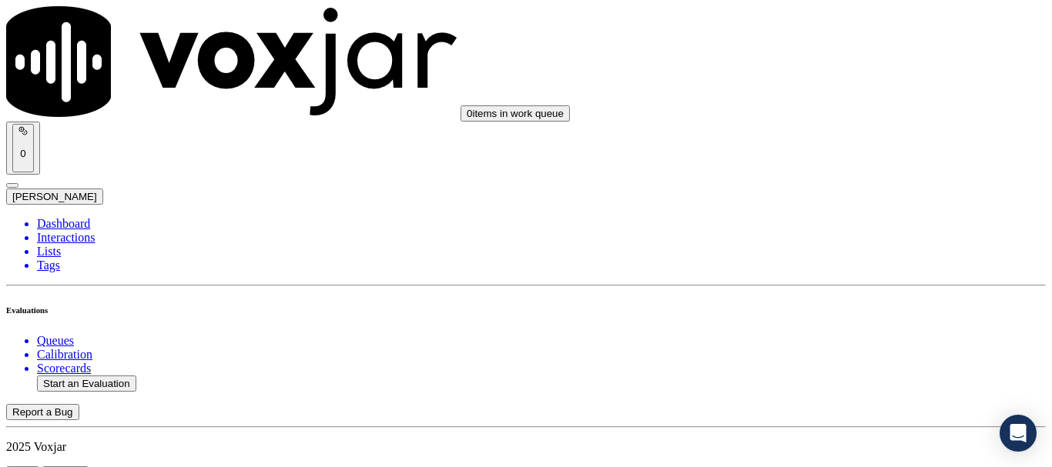
click at [112, 376] on button "Start an Evaluation" at bounding box center [86, 384] width 99 height 16
type input "20250821-175028_9176875426-all.mp3"
type input "ca"
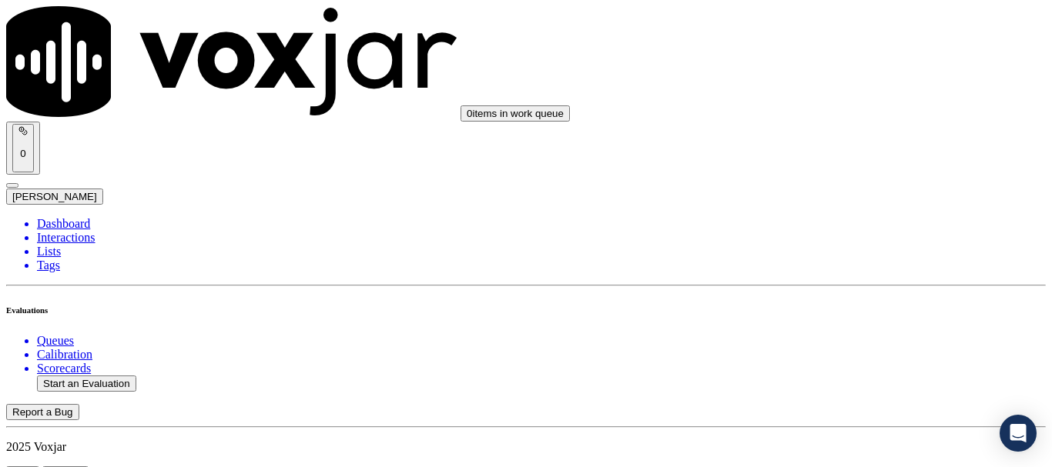
type input "[DATE]T14:00"
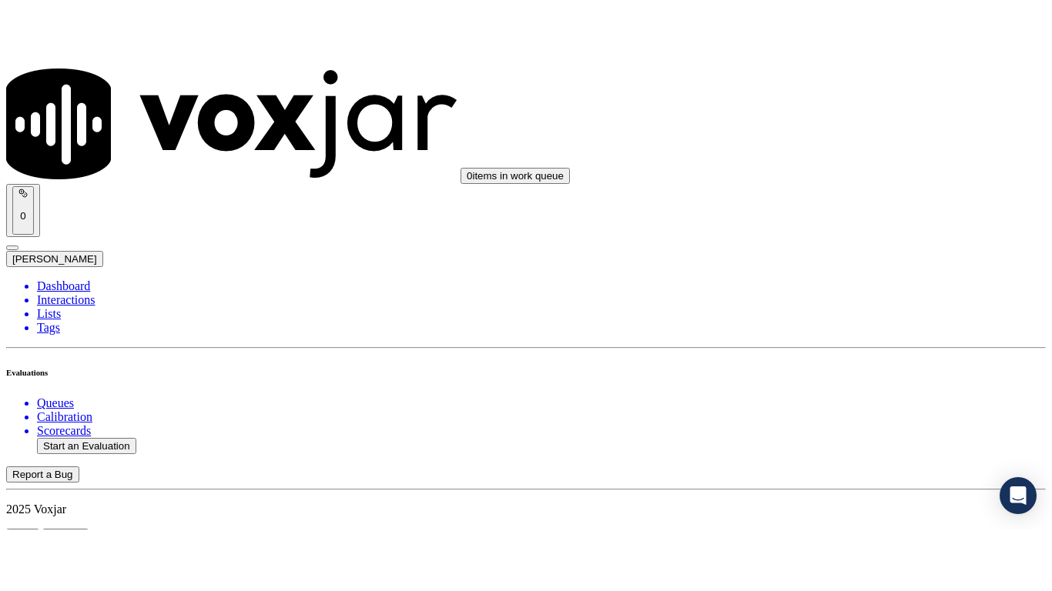
scroll to position [135, 0]
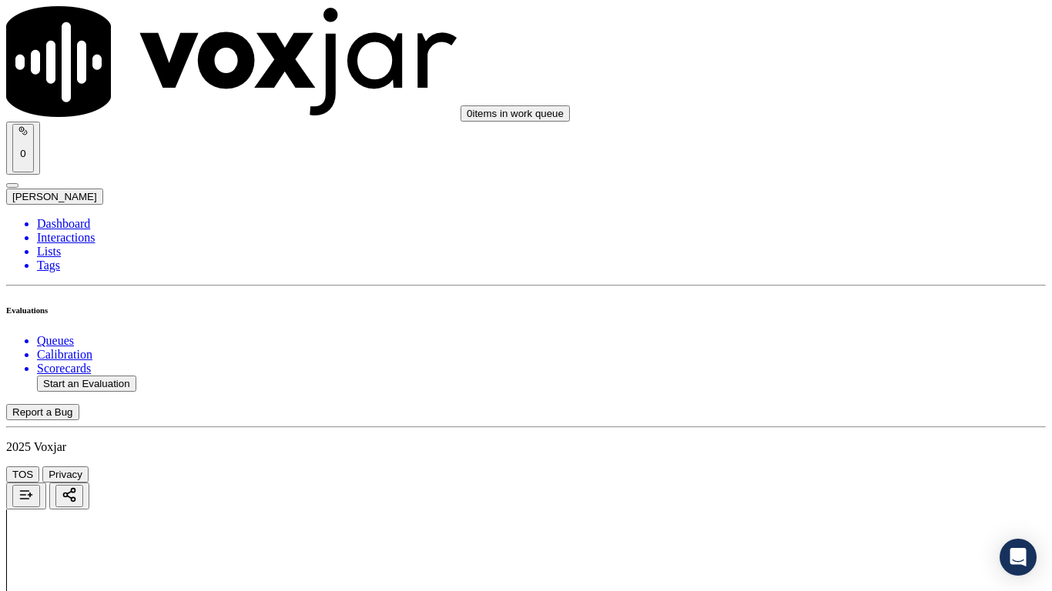
drag, startPoint x: 546, startPoint y: 534, endPoint x: 570, endPoint y: 564, distance: 38.4
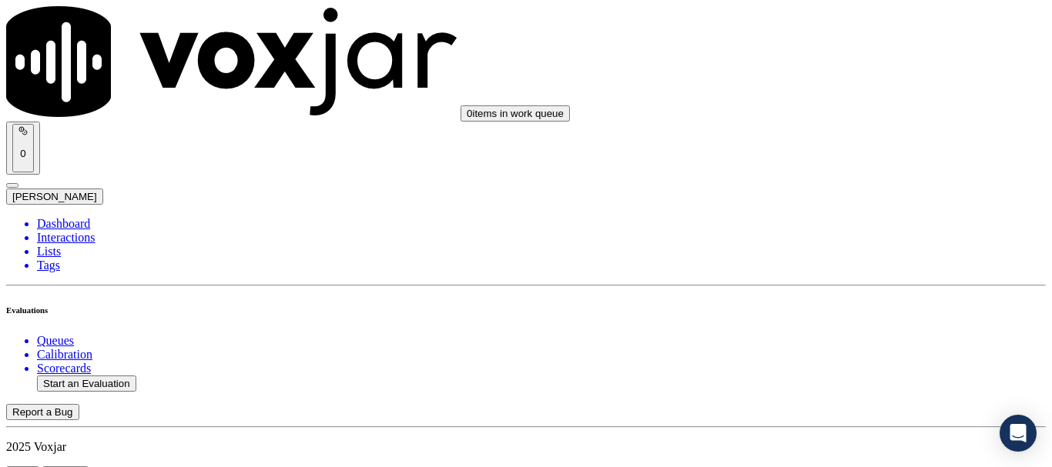
scroll to position [231, 0]
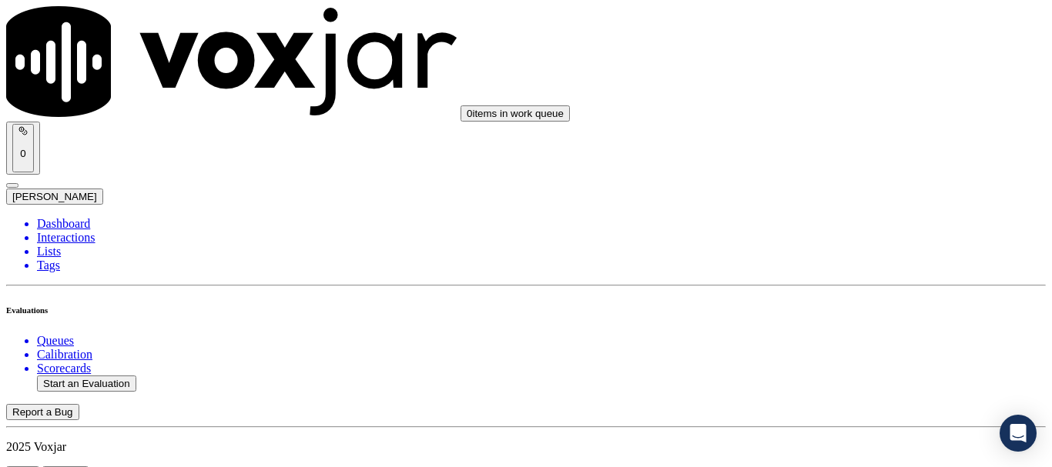
click at [851, 356] on div "No" at bounding box center [877, 350] width 196 height 14
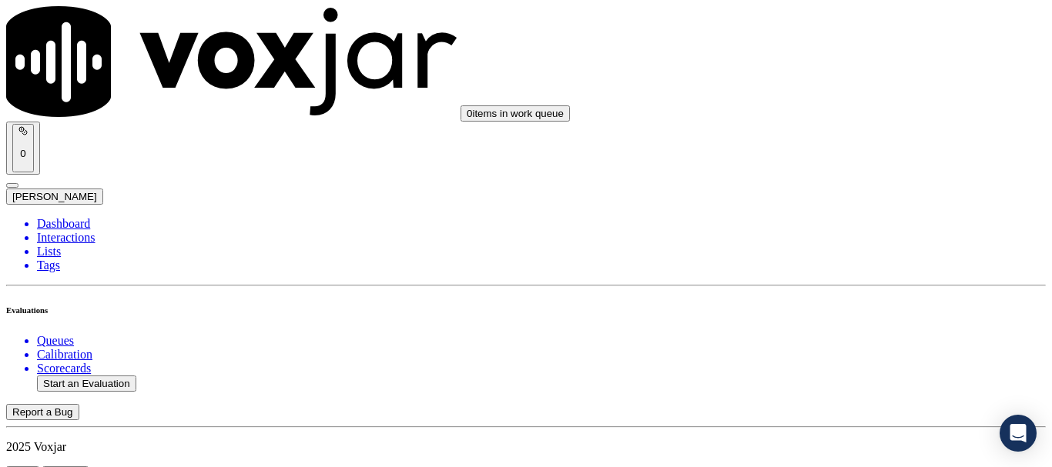
type textarea "4"
paste textarea "Agent failed to ask the CX for his Electric Customer Number and Gas Account Num…"
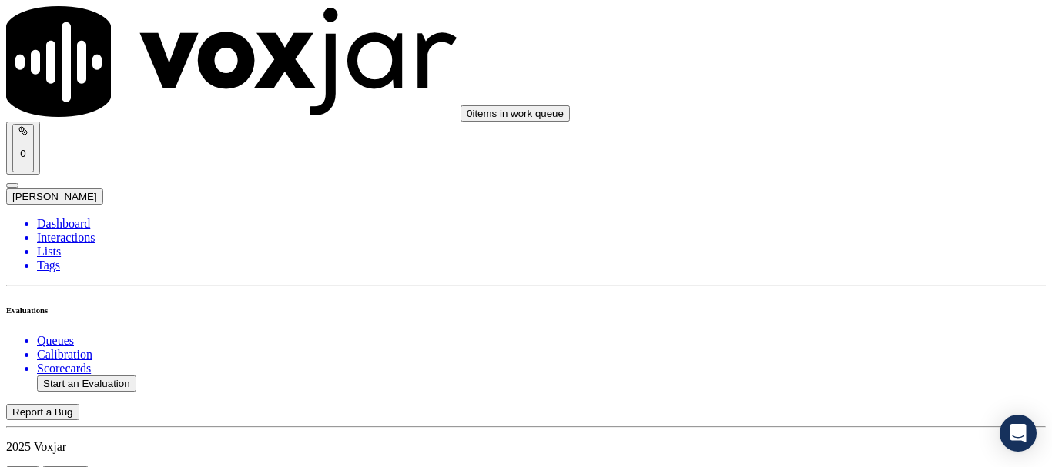
type textarea "8.41sec Agent failed to ask the CX for his Electric Customer Number and Gas Acc…"
type input "[PERSON_NAME]"
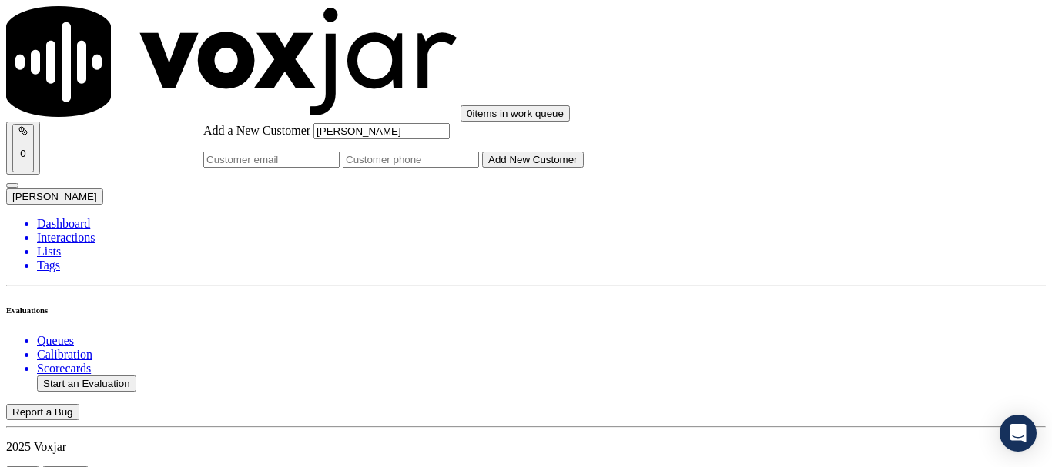
type input "[PERSON_NAME]"
click at [479, 168] on input "Add a New Customer" at bounding box center [411, 160] width 136 height 16
paste input "9176875426"
type input "9176875426"
click at [584, 168] on button "Add New Customer" at bounding box center [533, 160] width 102 height 16
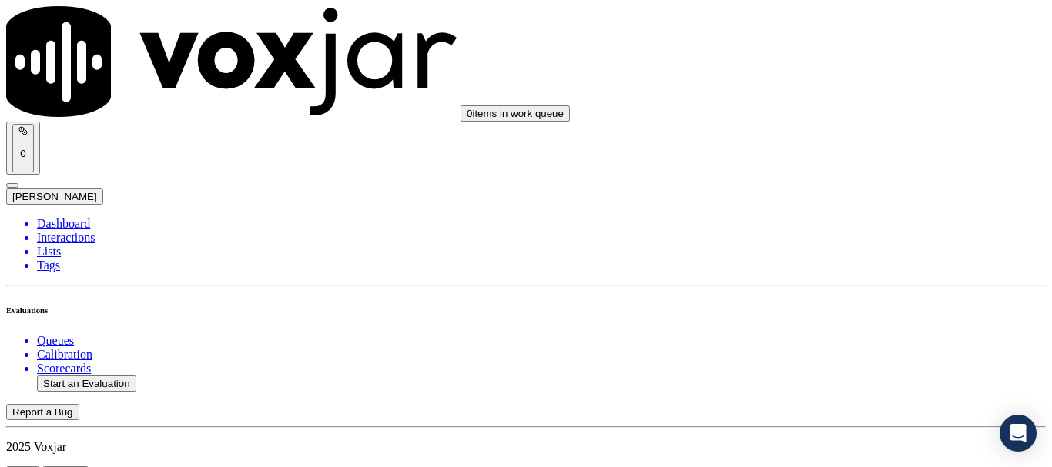
click at [835, 164] on div "Yes" at bounding box center [877, 157] width 196 height 14
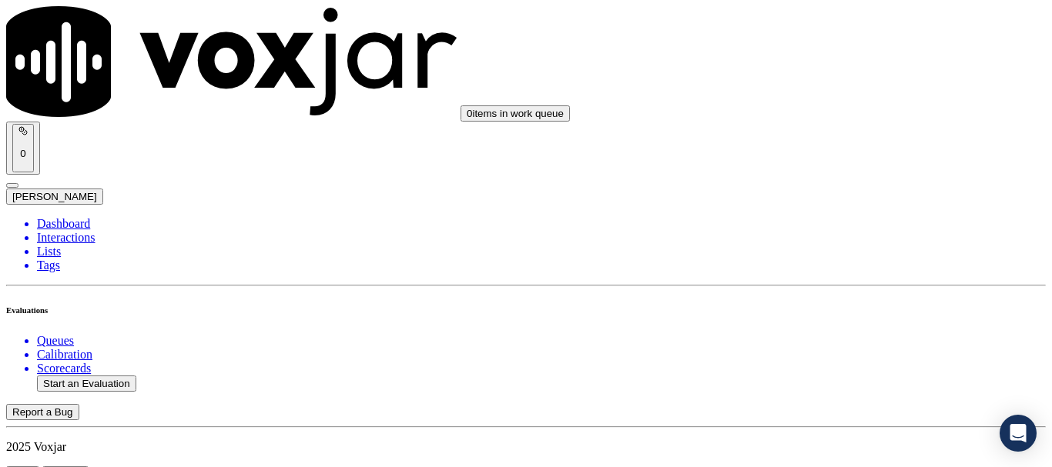
click at [858, 376] on div "Yes" at bounding box center [877, 370] width 196 height 14
click at [848, 263] on div "Yes" at bounding box center [877, 256] width 196 height 14
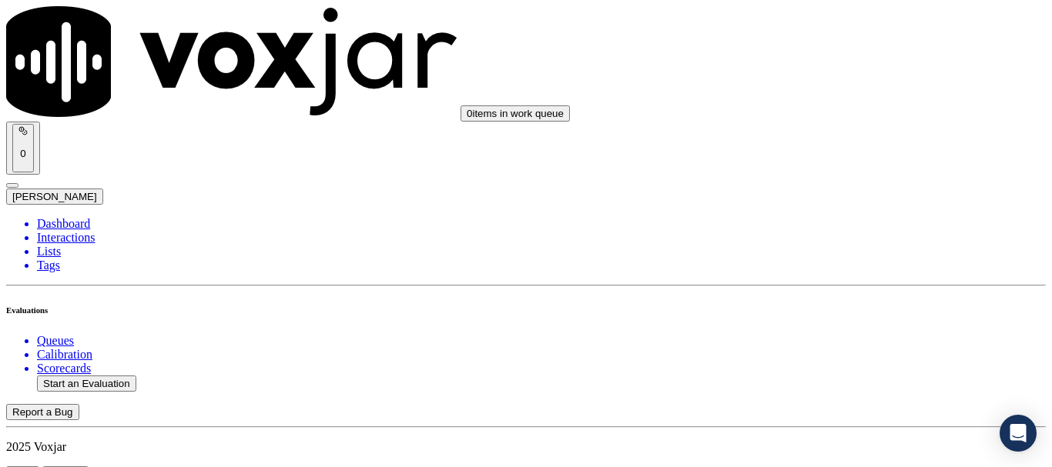
scroll to position [770, 0]
click at [848, 195] on div "N/A" at bounding box center [877, 188] width 196 height 14
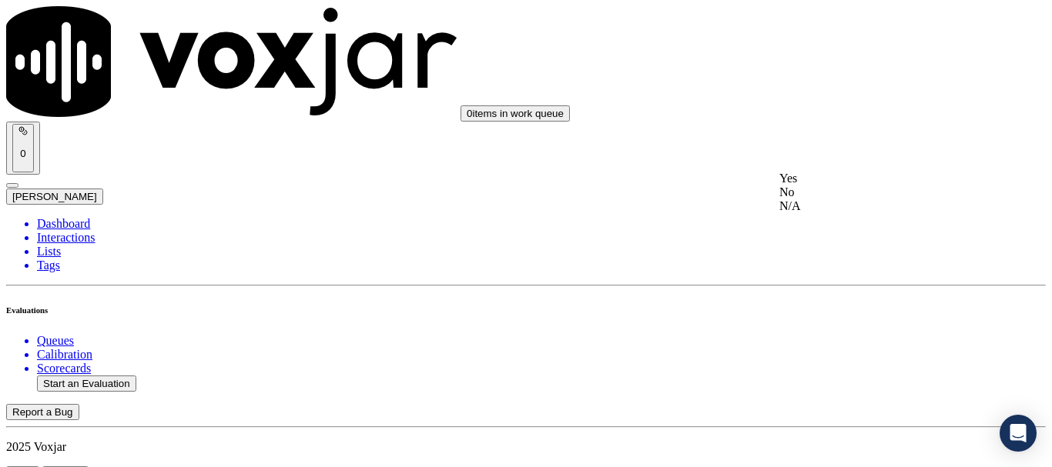
click at [851, 213] on div "N/A" at bounding box center [877, 206] width 196 height 14
click at [848, 149] on div "Yes" at bounding box center [877, 142] width 196 height 14
drag, startPoint x: 865, startPoint y: 316, endPoint x: 861, endPoint y: 340, distance: 24.2
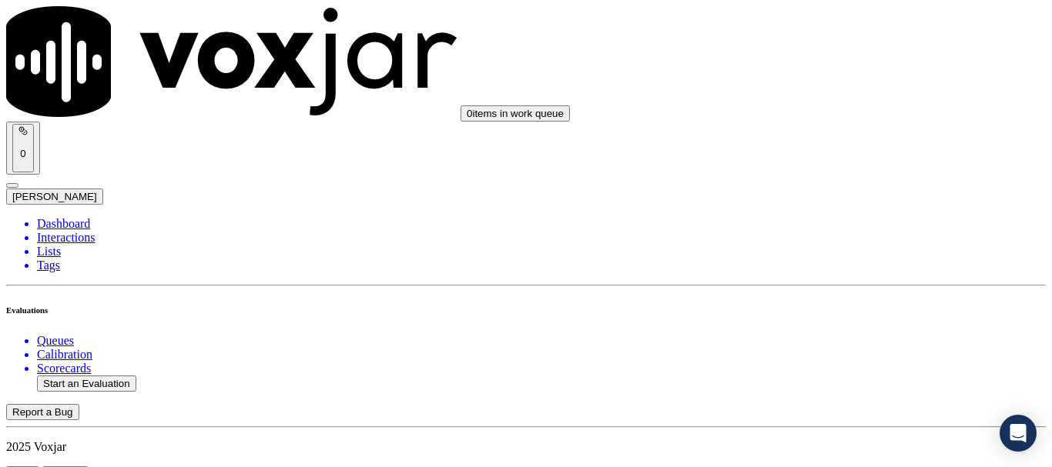
click at [857, 361] on div "Yes" at bounding box center [877, 354] width 196 height 14
click at [841, 310] on div "Yes" at bounding box center [877, 303] width 196 height 14
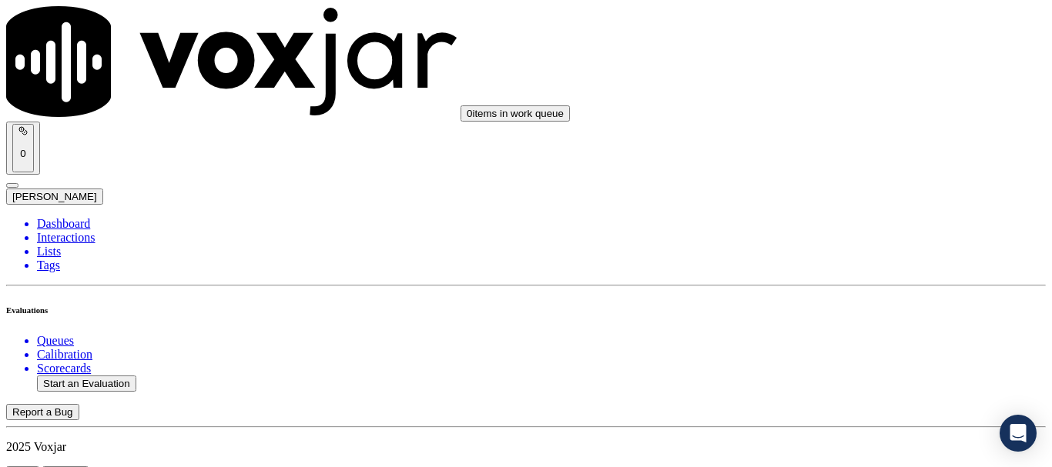
scroll to position [2079, 0]
click at [856, 233] on div "Yes" at bounding box center [877, 226] width 196 height 14
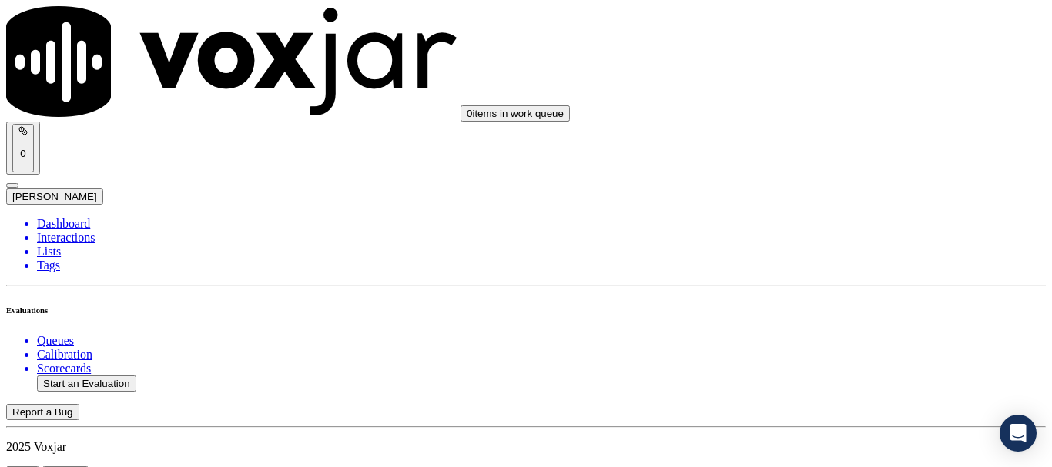
click at [861, 227] on div "Yes" at bounding box center [877, 220] width 196 height 14
click at [855, 296] on div "Yes" at bounding box center [877, 297] width 196 height 14
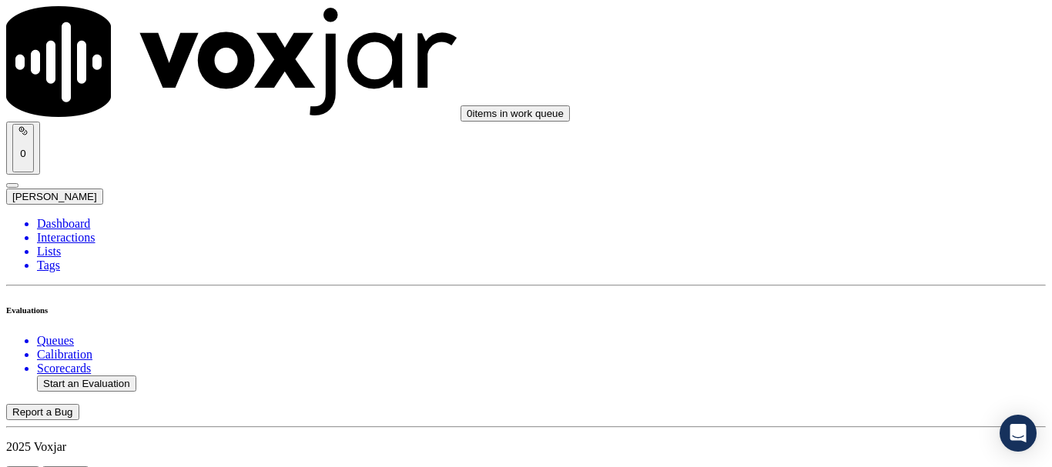
click at [842, 110] on div "Yes" at bounding box center [877, 103] width 196 height 14
click at [856, 190] on div "Yes" at bounding box center [877, 183] width 196 height 14
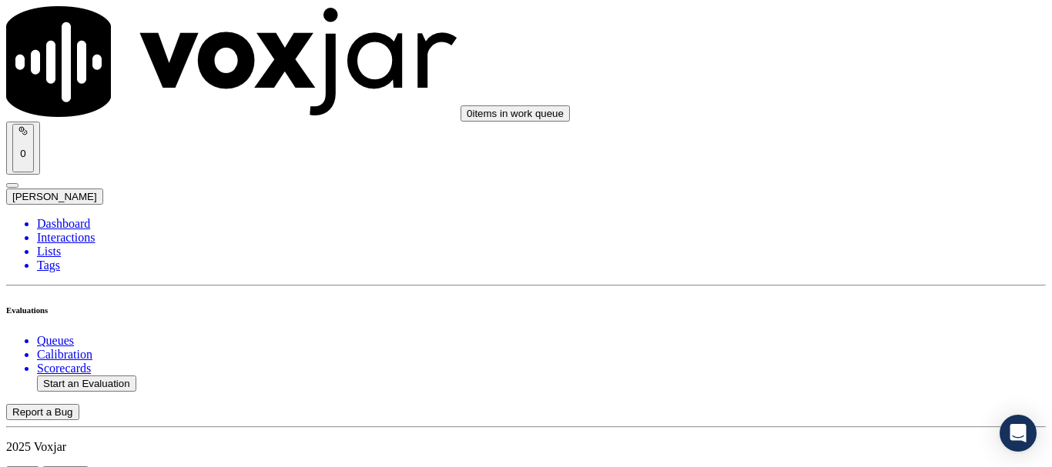
scroll to position [3310, 0]
click at [846, 153] on div "Yes" at bounding box center [877, 146] width 196 height 14
click at [852, 364] on div "Yes" at bounding box center [877, 359] width 196 height 14
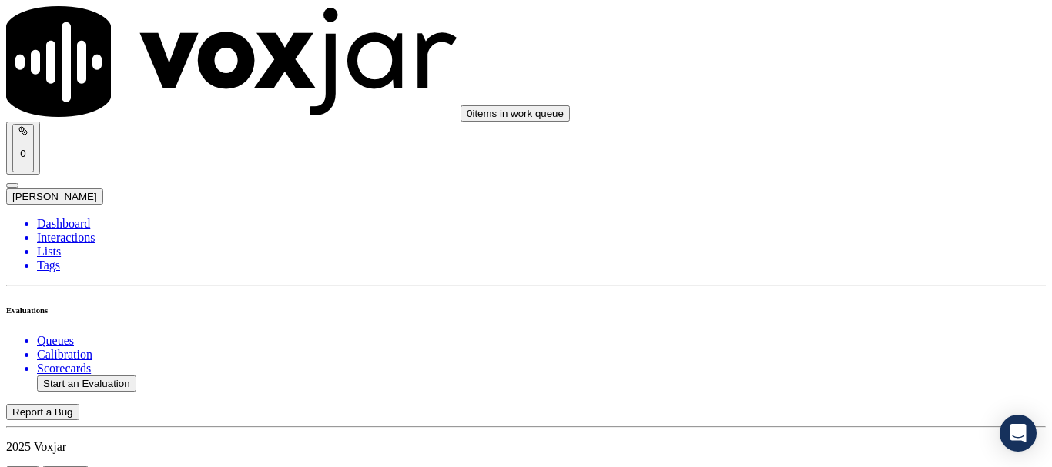
scroll to position [3541, 0]
click at [858, 347] on div "Yes" at bounding box center [877, 340] width 196 height 14
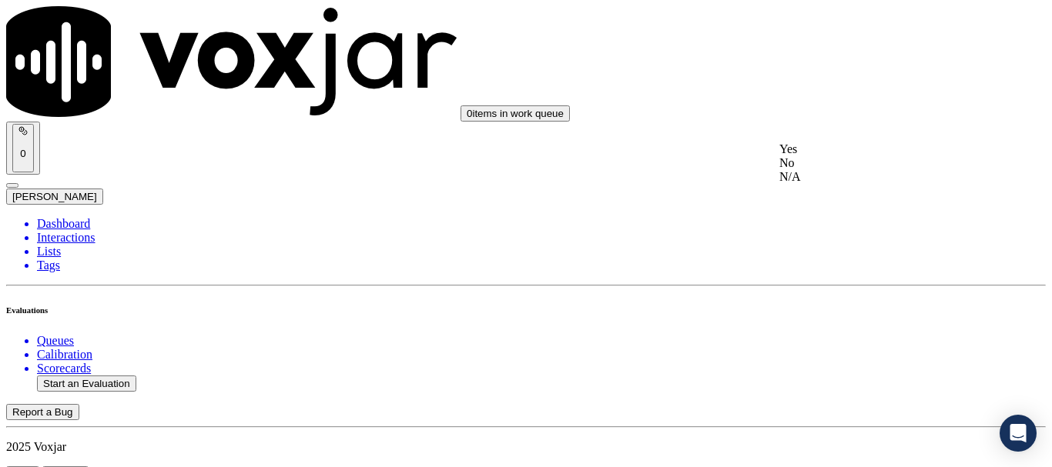
click at [833, 156] on div "Yes" at bounding box center [877, 149] width 196 height 14
click at [815, 313] on div "Yes" at bounding box center [877, 306] width 196 height 14
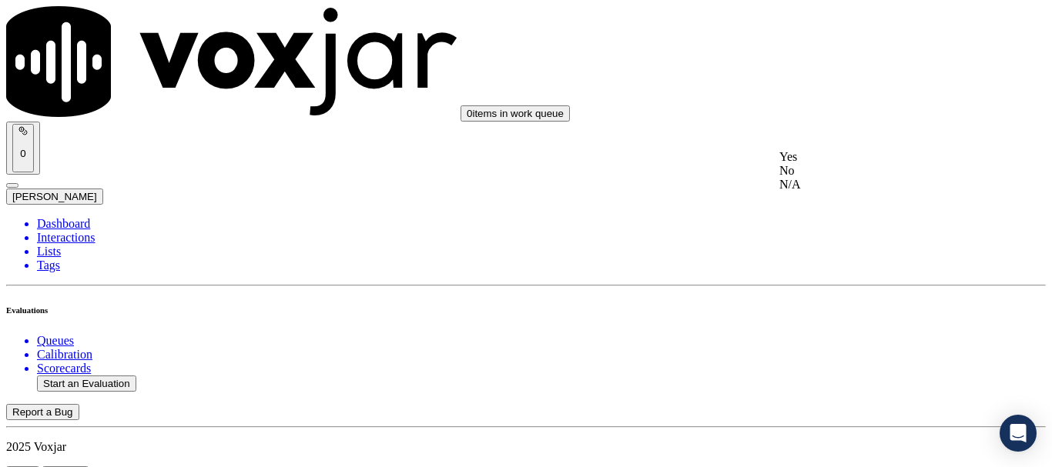
click at [838, 163] on div "Yes" at bounding box center [877, 157] width 196 height 14
click at [841, 376] on div "Yes" at bounding box center [877, 370] width 196 height 14
